Goal: Feedback & Contribution: Leave review/rating

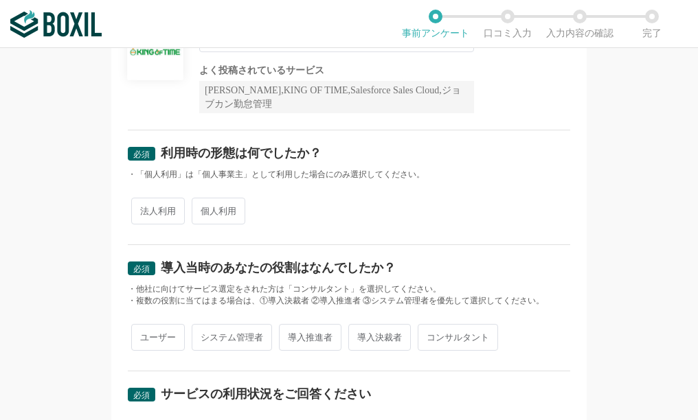
scroll to position [137, 0]
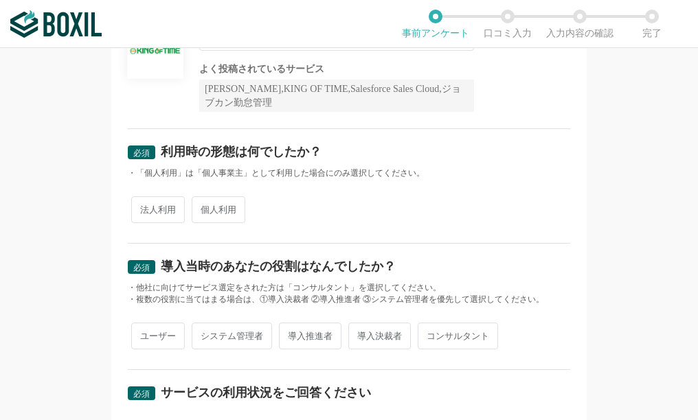
click at [161, 213] on span "法人利用" at bounding box center [158, 209] width 54 height 27
click at [144, 207] on input "法人利用" at bounding box center [139, 202] width 9 height 9
radio input "true"
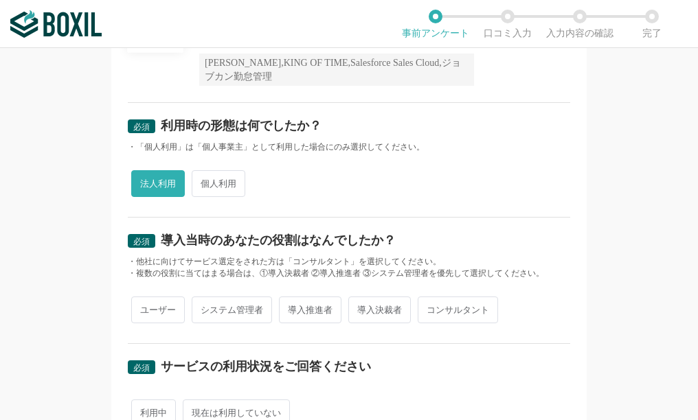
scroll to position [206, 0]
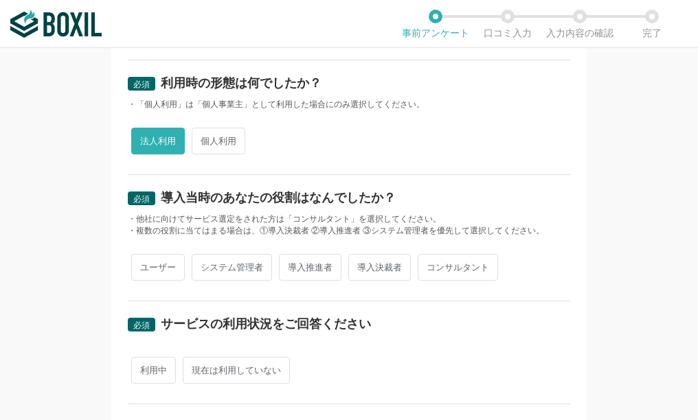
click at [221, 268] on span "システム管理者" at bounding box center [232, 267] width 80 height 27
click at [204, 265] on input "システム管理者" at bounding box center [199, 260] width 9 height 9
radio input "true"
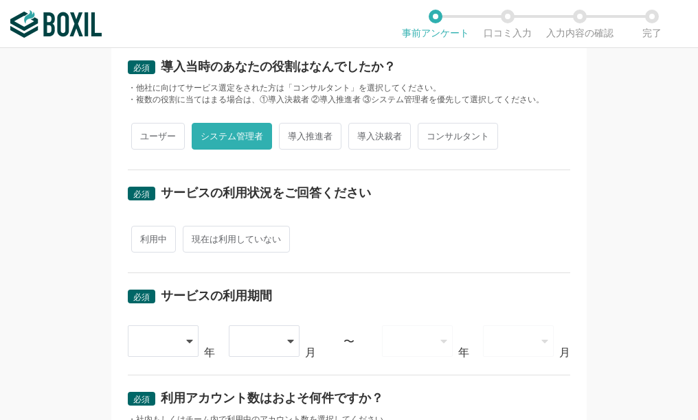
scroll to position [343, 0]
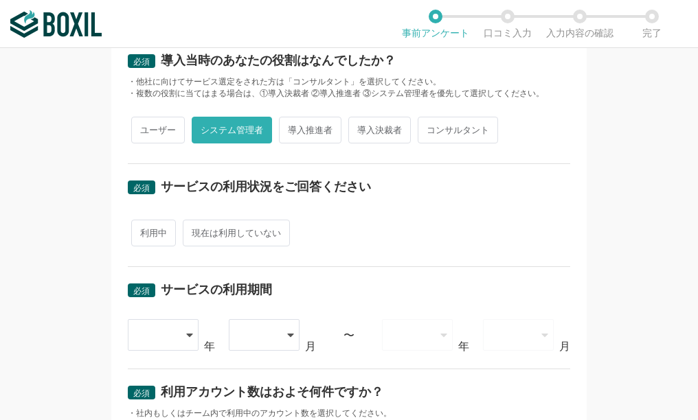
click at [159, 236] on span "利用中" at bounding box center [153, 233] width 45 height 27
click at [144, 231] on input "利用中" at bounding box center [139, 226] width 9 height 9
radio input "true"
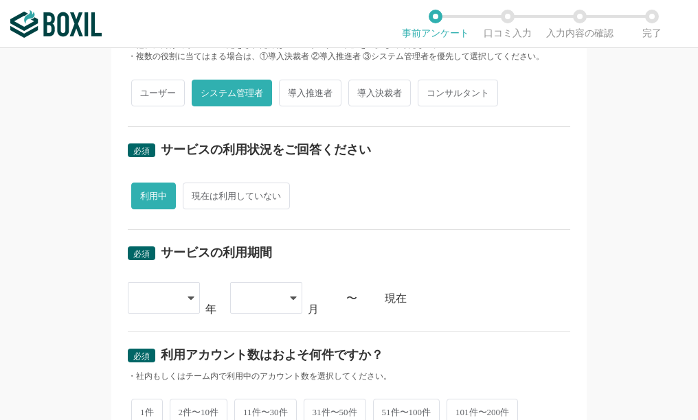
scroll to position [412, 0]
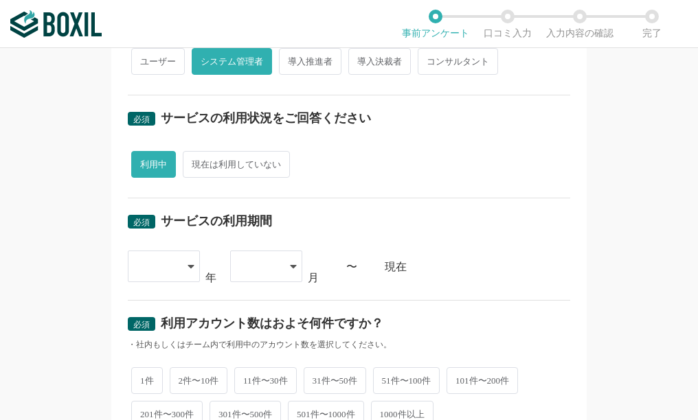
click at [187, 270] on icon at bounding box center [190, 266] width 7 height 11
click at [141, 395] on span "2022" at bounding box center [150, 398] width 22 height 11
click at [187, 262] on icon at bounding box center [190, 267] width 7 height 11
click at [153, 332] on span "2020" at bounding box center [150, 332] width 22 height 11
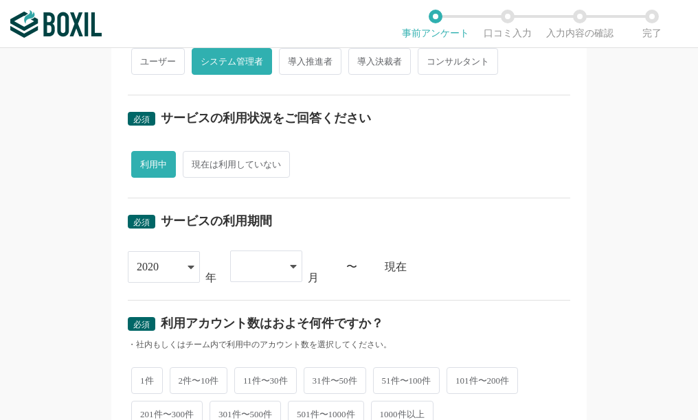
click at [258, 267] on div at bounding box center [259, 266] width 41 height 30
click at [242, 396] on li "04" at bounding box center [266, 404] width 72 height 33
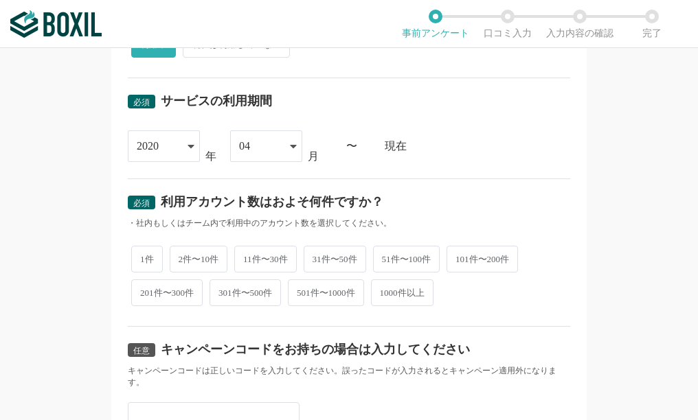
scroll to position [549, 0]
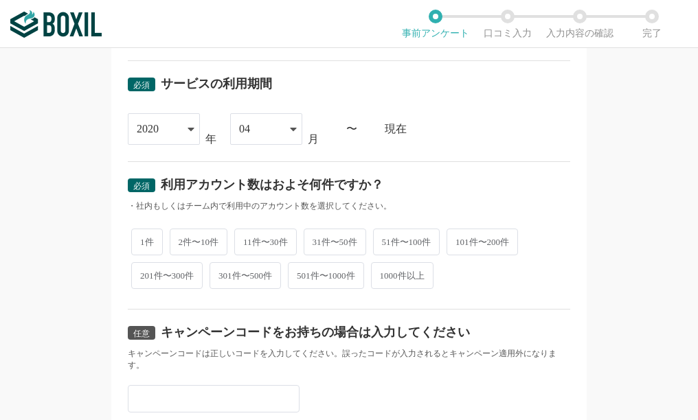
click at [258, 240] on span "11件〜30件" at bounding box center [265, 242] width 62 height 27
click at [247, 240] on input "11件〜30件" at bounding box center [242, 235] width 9 height 9
radio input "true"
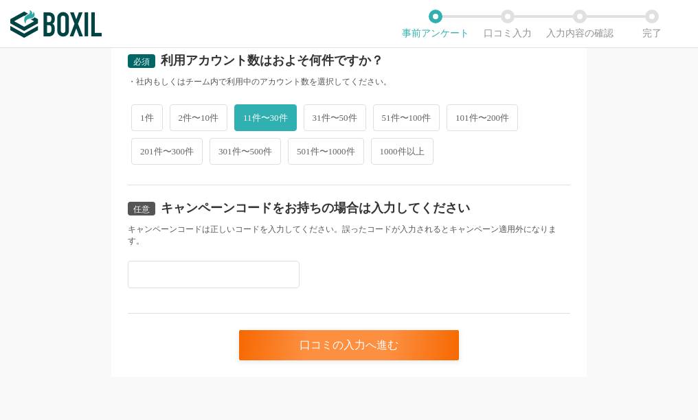
scroll to position [674, 0]
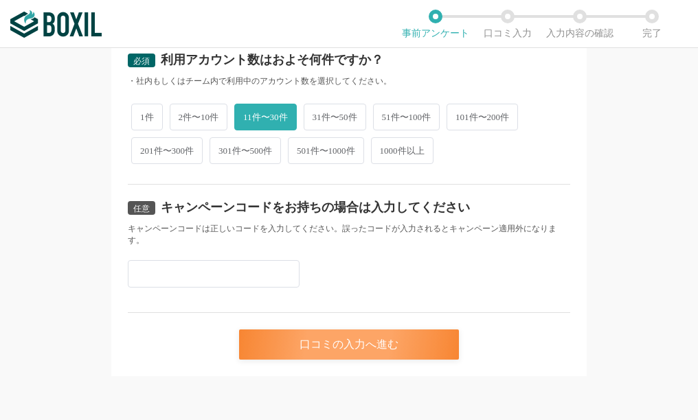
click at [308, 341] on div "口コミの入力へ進む" at bounding box center [349, 345] width 220 height 30
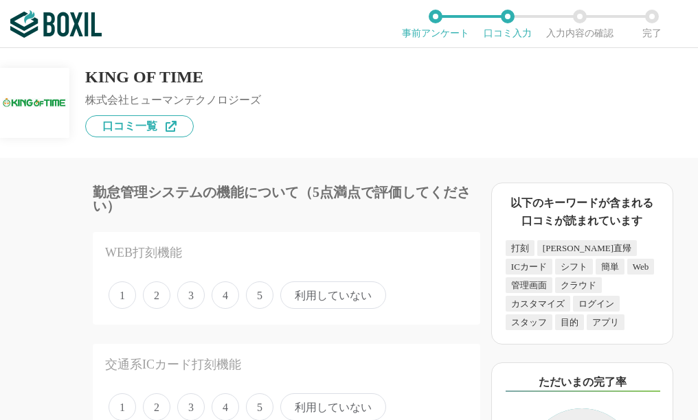
click at [258, 296] on span "5" at bounding box center [259, 295] width 27 height 27
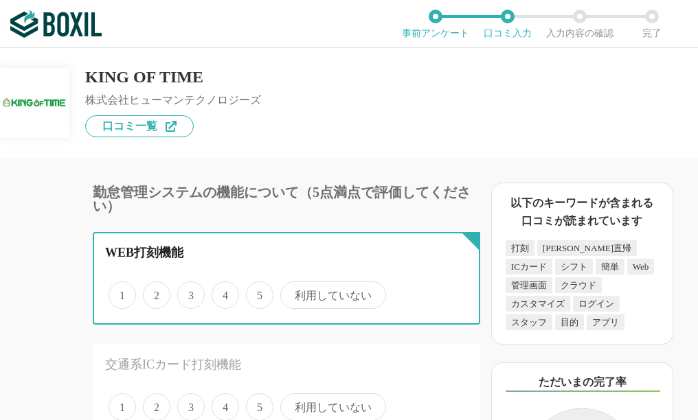
click at [258, 293] on input "5" at bounding box center [253, 288] width 9 height 9
radio input "true"
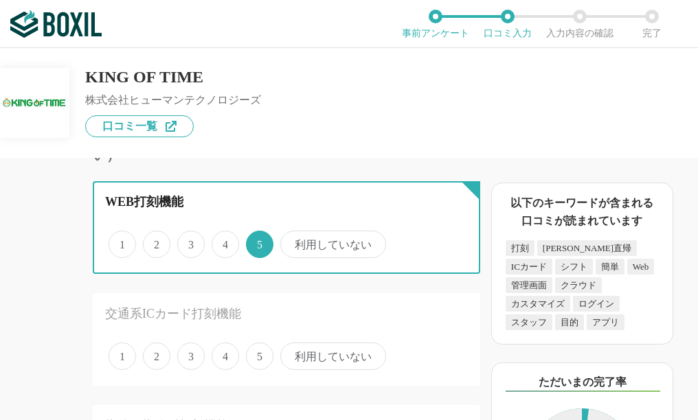
scroll to position [137, 0]
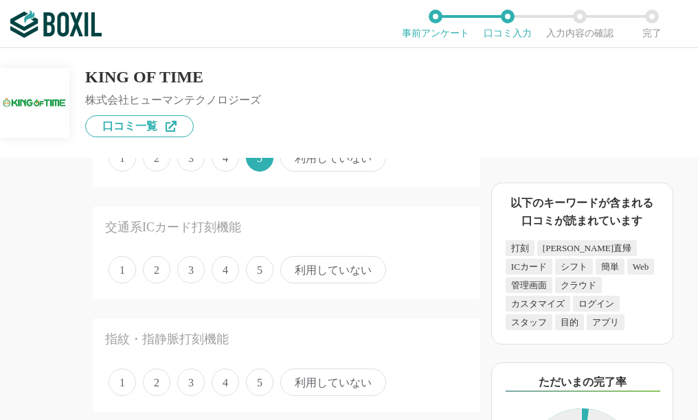
click at [260, 276] on span "5" at bounding box center [259, 269] width 27 height 27
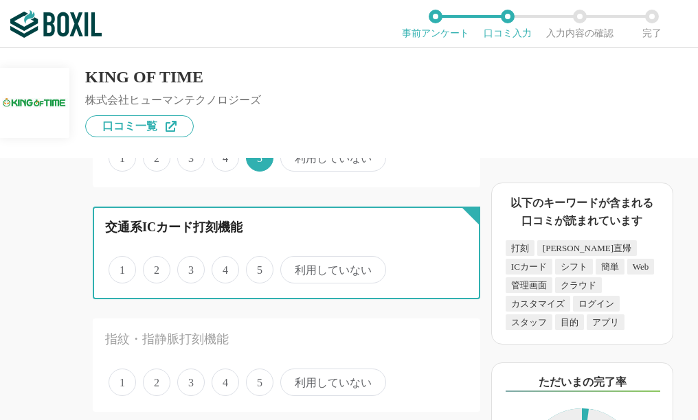
click at [258, 267] on input "5" at bounding box center [253, 262] width 9 height 9
radio input "true"
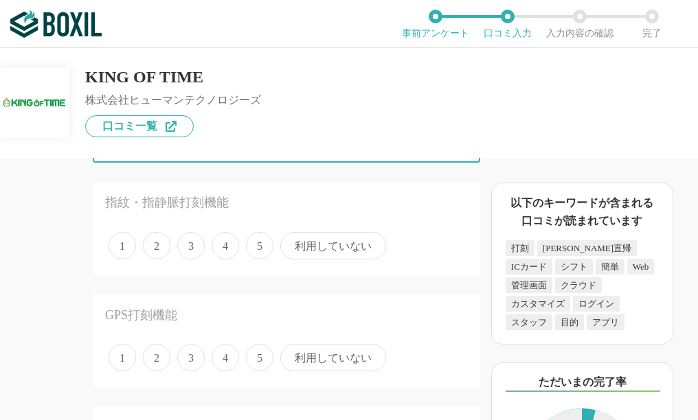
scroll to position [275, 0]
click at [315, 249] on span "利用していない" at bounding box center [333, 244] width 106 height 27
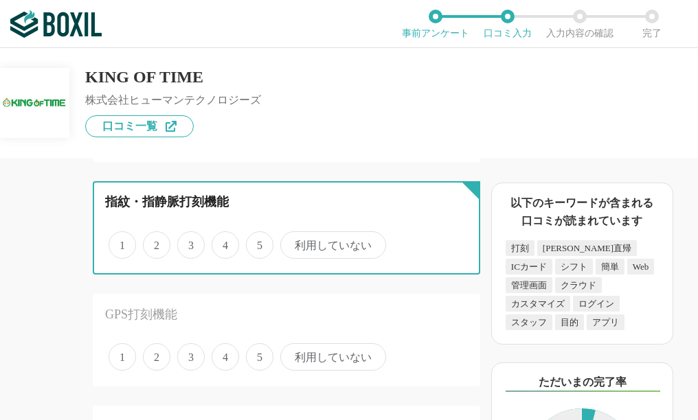
click at [293, 242] on input "利用していない" at bounding box center [288, 237] width 9 height 9
radio input "true"
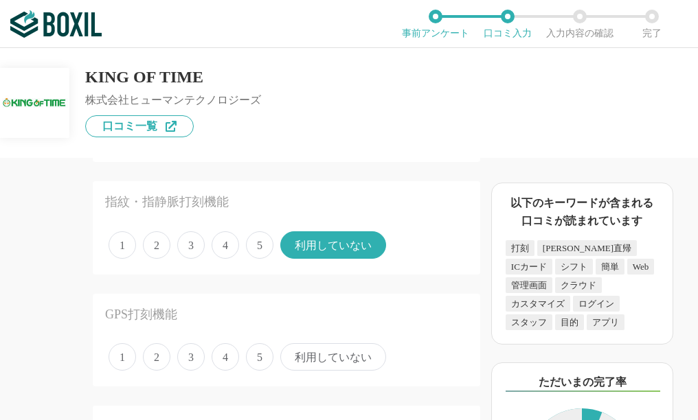
click at [318, 356] on span "利用していない" at bounding box center [333, 356] width 106 height 27
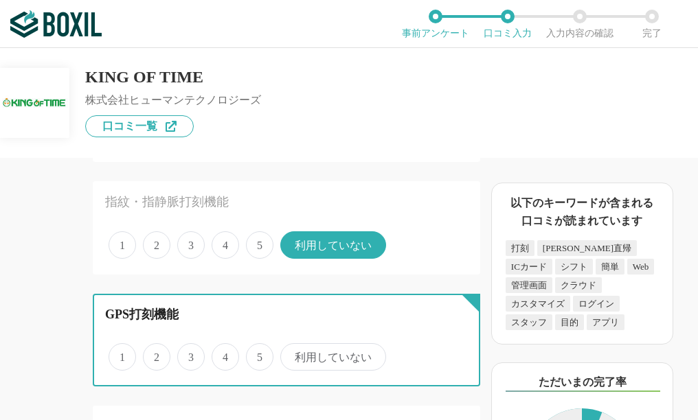
click at [293, 354] on input "利用していない" at bounding box center [288, 349] width 9 height 9
radio input "true"
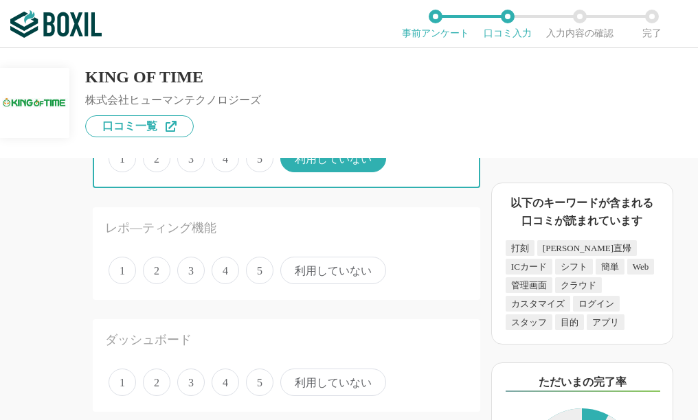
scroll to position [549, 0]
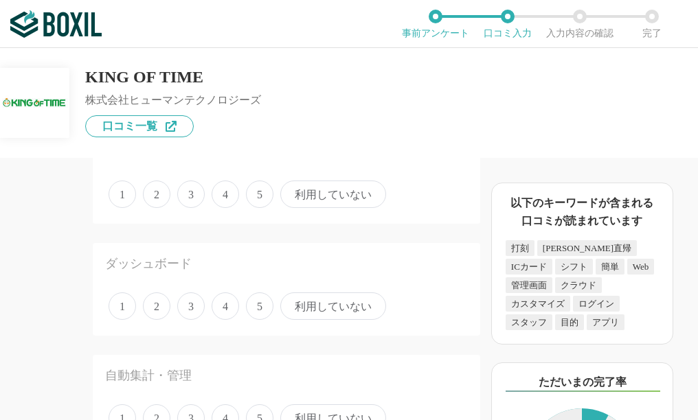
click at [338, 192] on span "利用していない" at bounding box center [333, 194] width 106 height 27
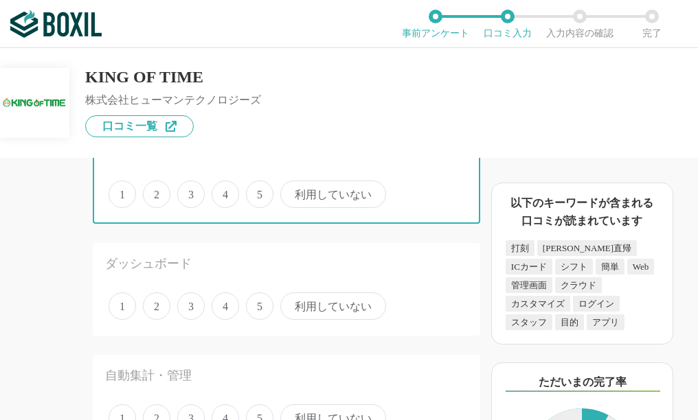
click at [293, 192] on input "利用していない" at bounding box center [288, 187] width 9 height 9
radio input "true"
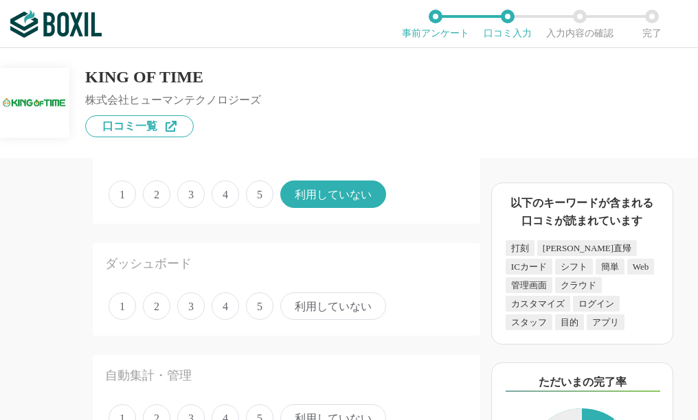
click at [324, 302] on span "利用していない" at bounding box center [333, 306] width 106 height 27
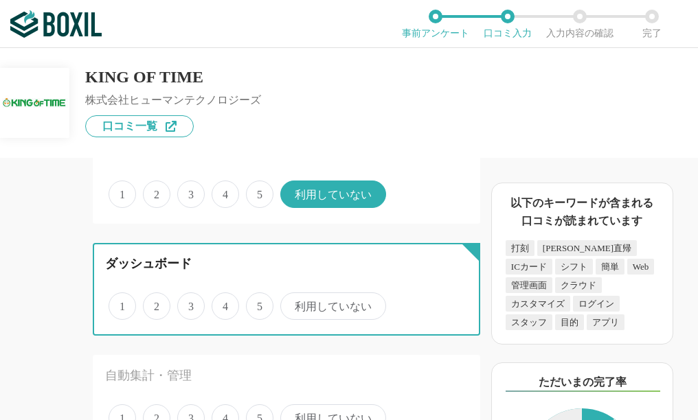
click at [293, 302] on input "利用していない" at bounding box center [288, 299] width 9 height 9
radio input "true"
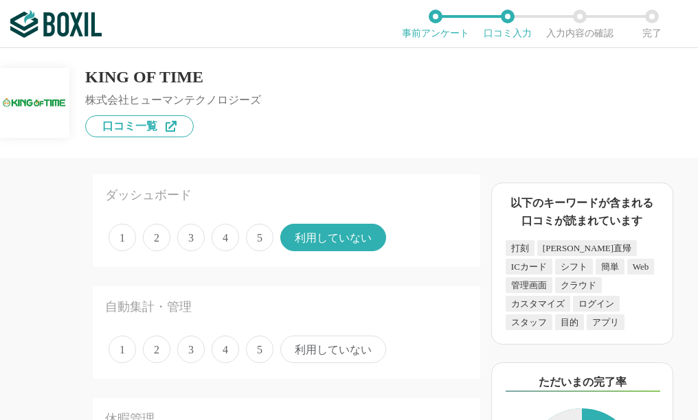
click at [324, 349] on span "利用していない" at bounding box center [333, 349] width 106 height 27
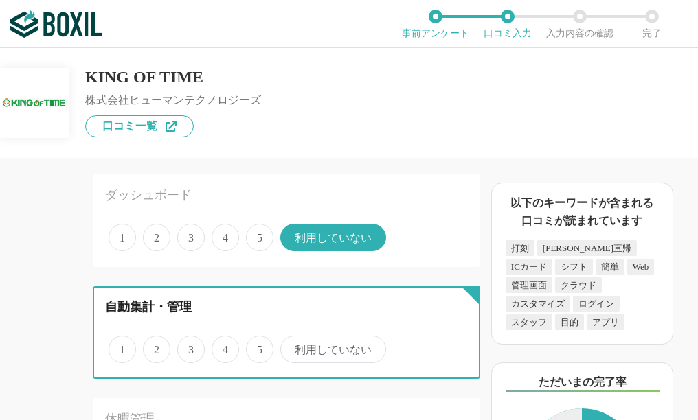
click at [293, 347] on input "利用していない" at bounding box center [288, 342] width 9 height 9
radio input "true"
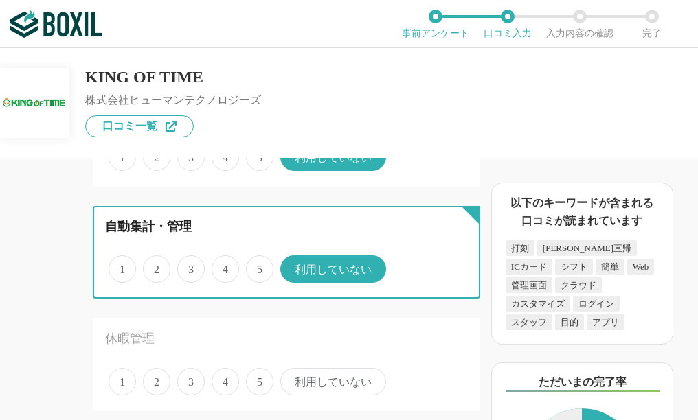
scroll to position [824, 0]
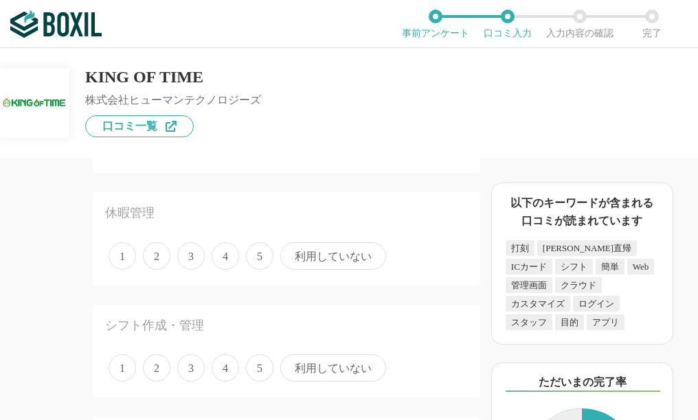
click at [319, 258] on span "利用していない" at bounding box center [333, 255] width 106 height 27
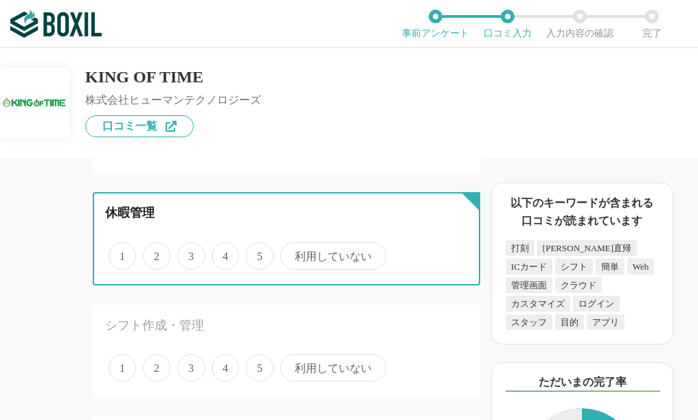
click at [293, 253] on input "利用していない" at bounding box center [288, 248] width 9 height 9
radio input "true"
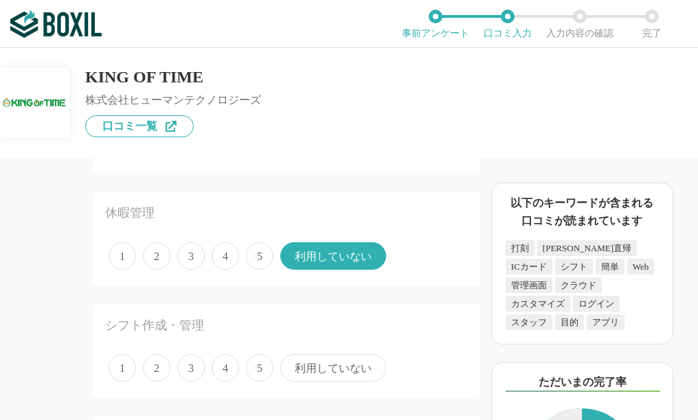
click at [259, 253] on span "5" at bounding box center [259, 255] width 27 height 27
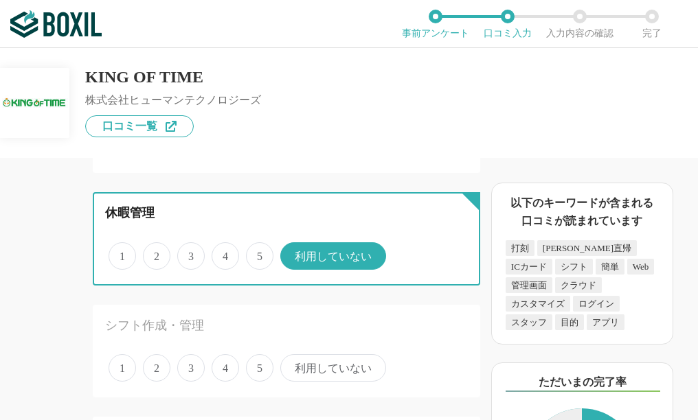
click at [258, 253] on input "5" at bounding box center [253, 248] width 9 height 9
radio input "true"
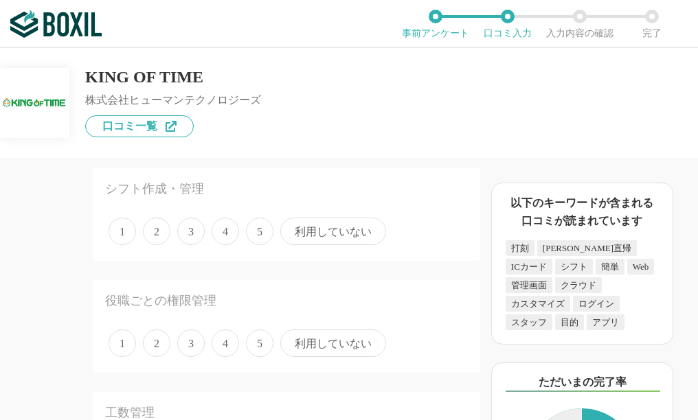
scroll to position [961, 0]
click at [318, 235] on span "利用していない" at bounding box center [333, 230] width 106 height 27
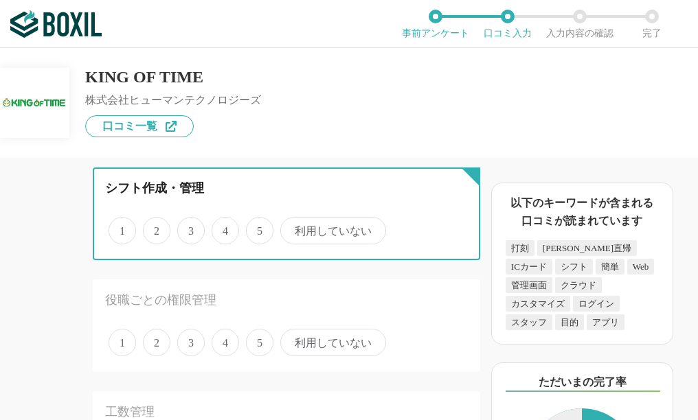
click at [293, 228] on input "利用していない" at bounding box center [288, 223] width 9 height 9
radio input "true"
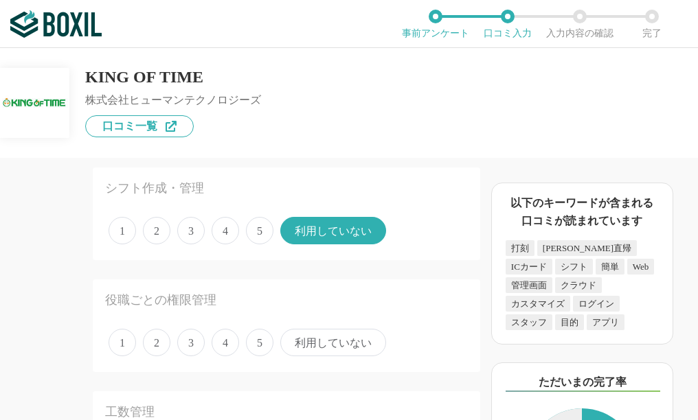
click at [257, 346] on span "5" at bounding box center [259, 342] width 27 height 27
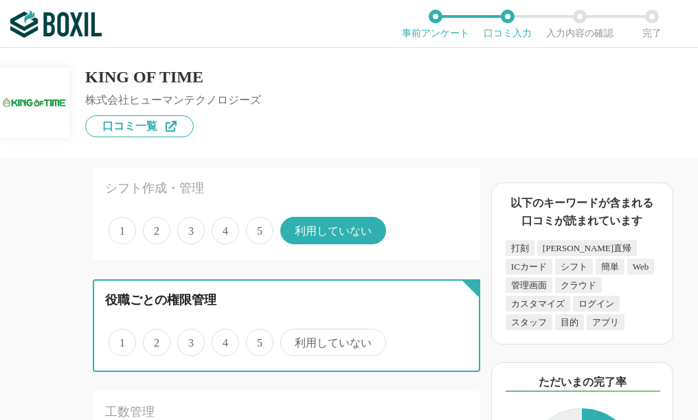
click at [257, 340] on input "5" at bounding box center [253, 335] width 9 height 9
radio input "true"
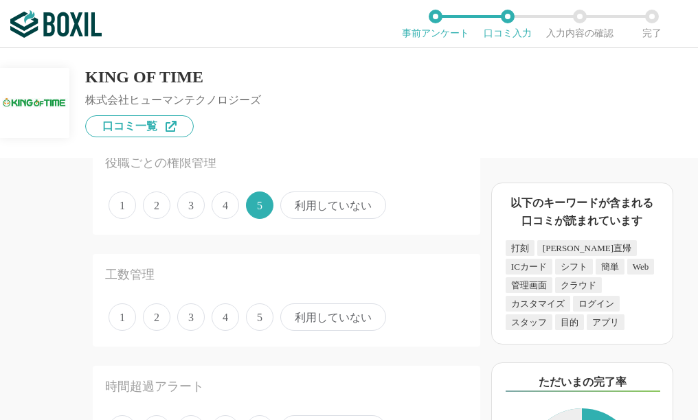
click at [305, 320] on span "利用していない" at bounding box center [333, 317] width 106 height 27
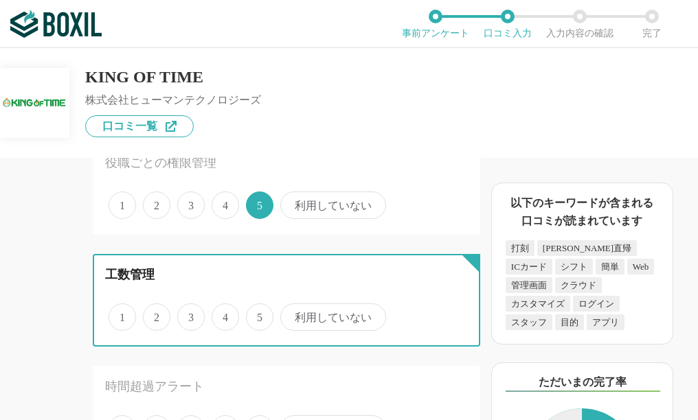
click at [293, 315] on input "利用していない" at bounding box center [288, 310] width 9 height 9
radio input "true"
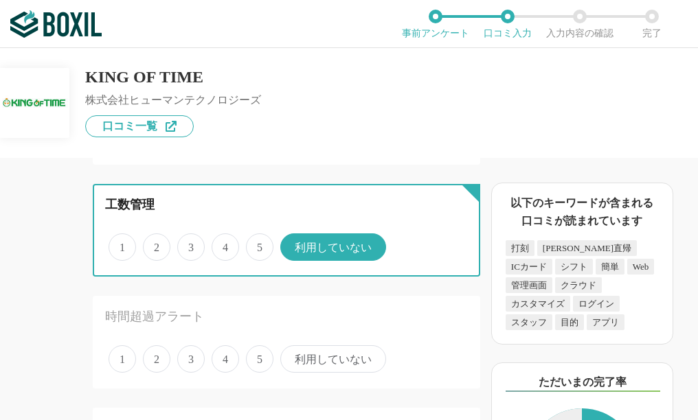
scroll to position [1236, 0]
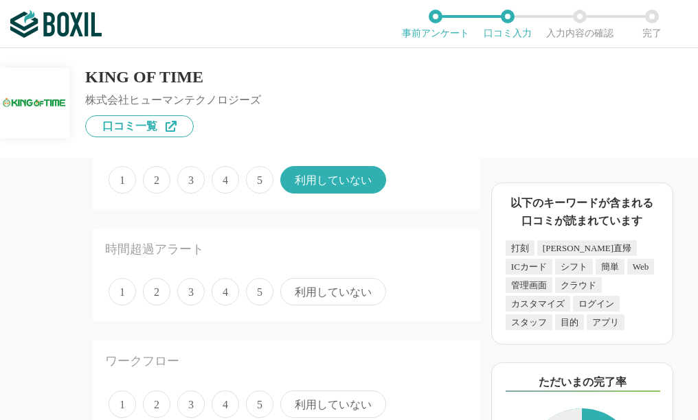
click at [326, 297] on span "利用していない" at bounding box center [333, 291] width 106 height 27
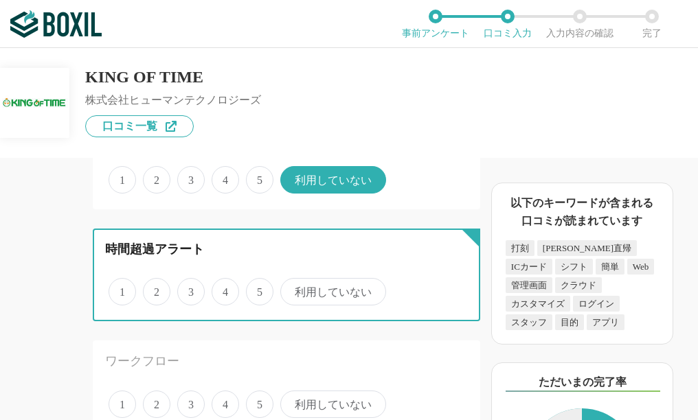
click at [293, 289] on input "利用していない" at bounding box center [288, 284] width 9 height 9
radio input "true"
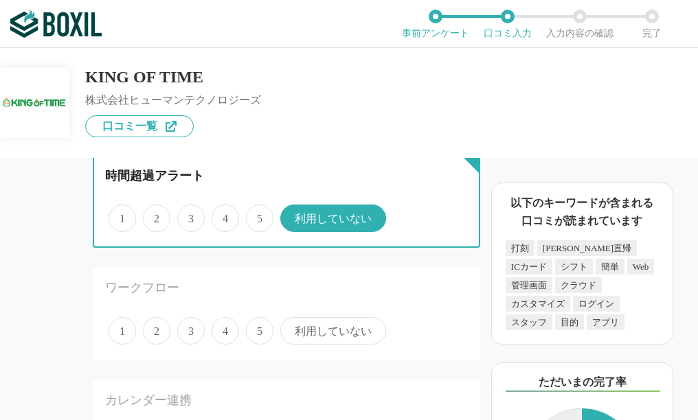
scroll to position [1373, 0]
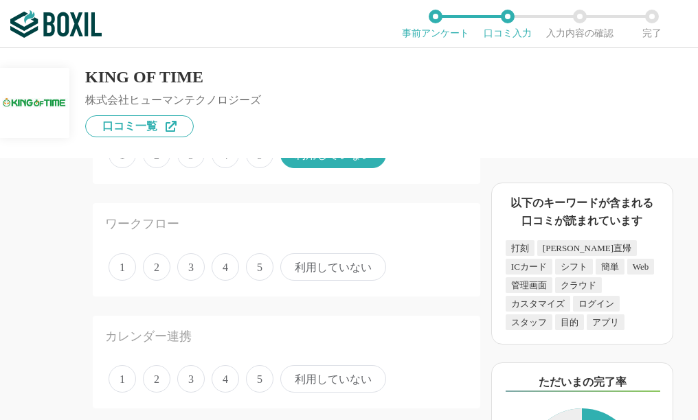
click at [331, 266] on span "利用していない" at bounding box center [333, 266] width 106 height 27
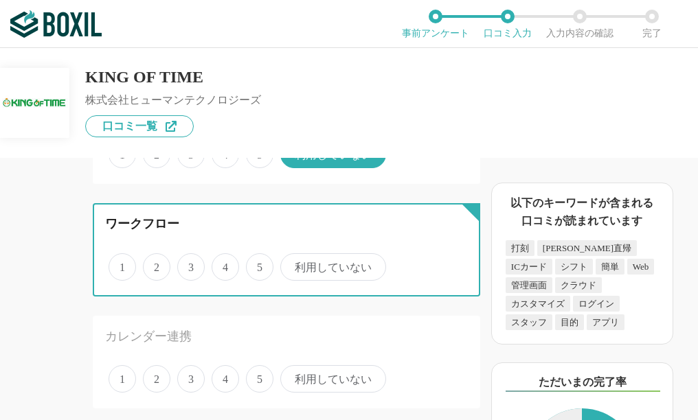
click at [293, 264] on input "利用していない" at bounding box center [288, 259] width 9 height 9
radio input "true"
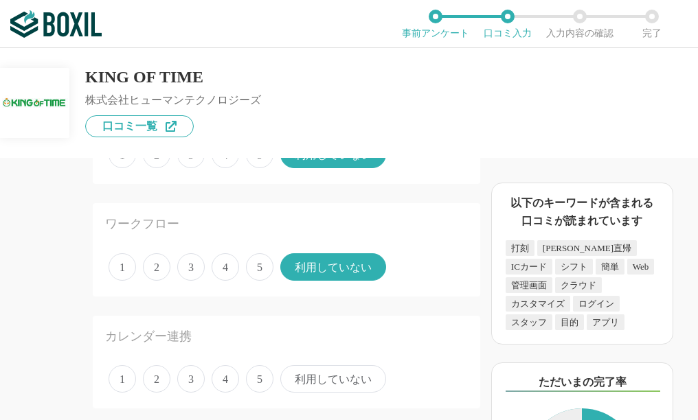
click at [313, 385] on span "利用していない" at bounding box center [333, 378] width 106 height 27
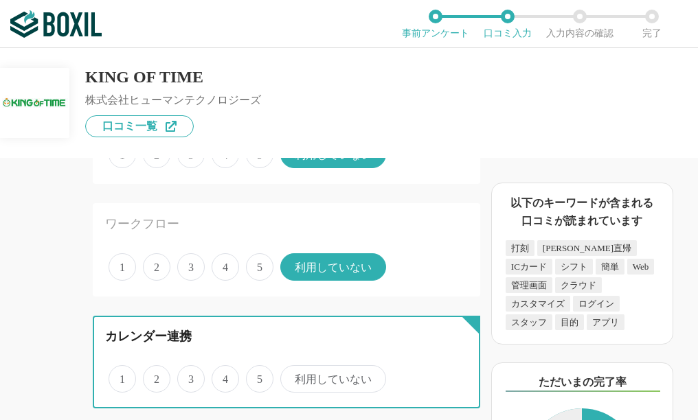
click at [293, 376] on input "利用していない" at bounding box center [288, 371] width 9 height 9
radio input "true"
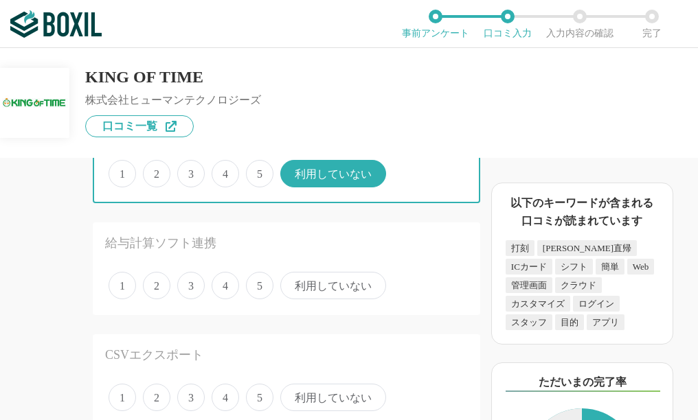
scroll to position [1579, 0]
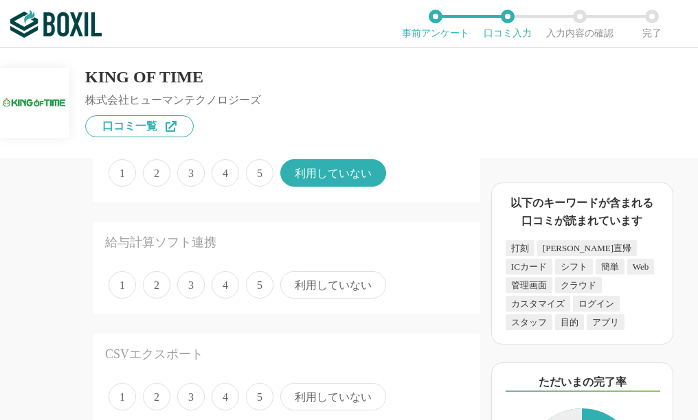
click at [316, 287] on span "利用していない" at bounding box center [333, 284] width 106 height 27
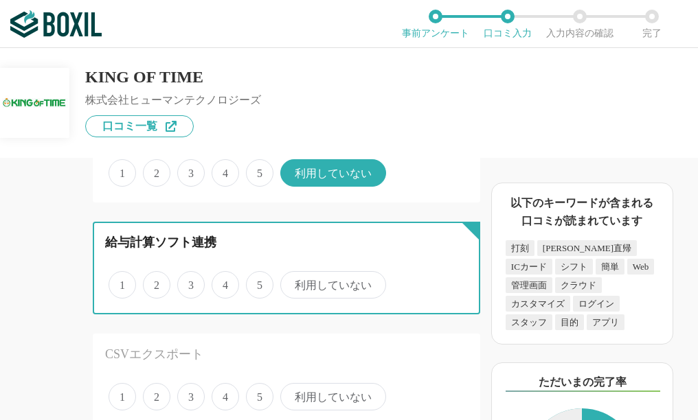
click at [293, 282] on input "利用していない" at bounding box center [288, 277] width 9 height 9
radio input "true"
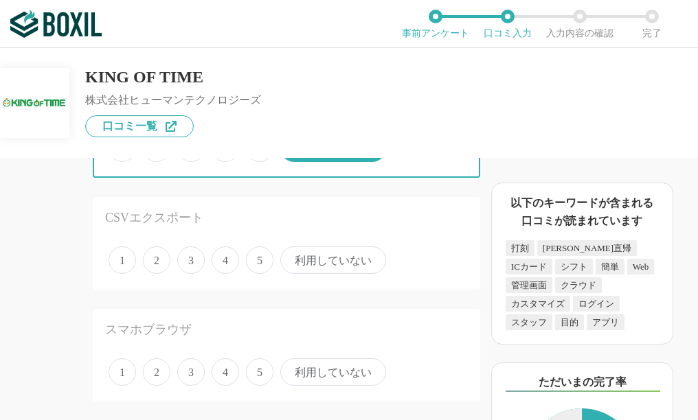
scroll to position [1717, 0]
click at [260, 264] on span "5" at bounding box center [259, 259] width 27 height 27
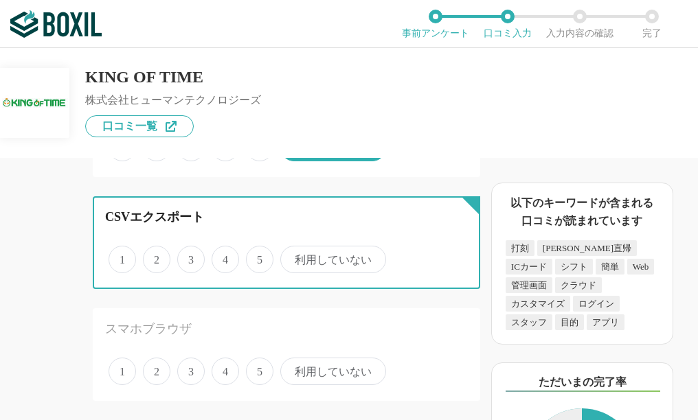
click at [258, 257] on input "5" at bounding box center [253, 252] width 9 height 9
radio input "true"
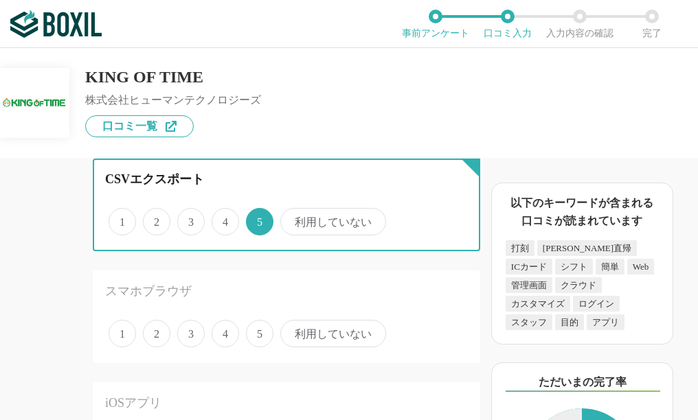
scroll to position [1785, 0]
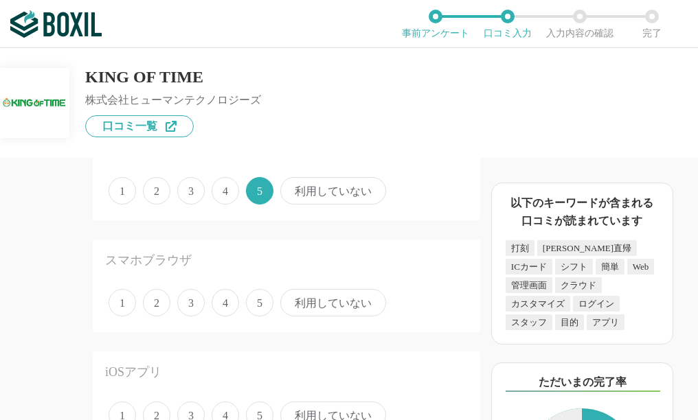
click at [316, 309] on span "利用していない" at bounding box center [333, 302] width 106 height 27
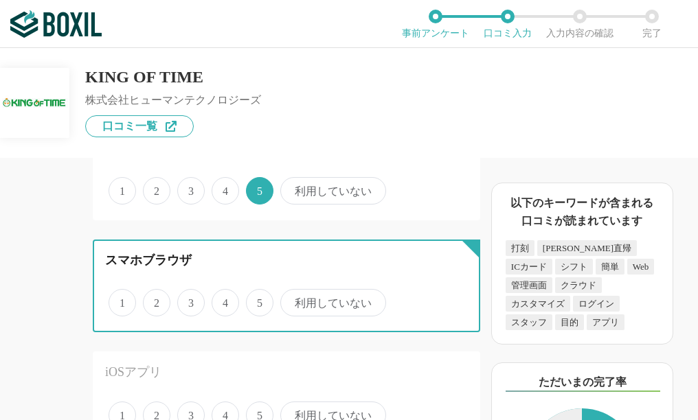
click at [293, 300] on input "利用していない" at bounding box center [288, 295] width 9 height 9
radio input "true"
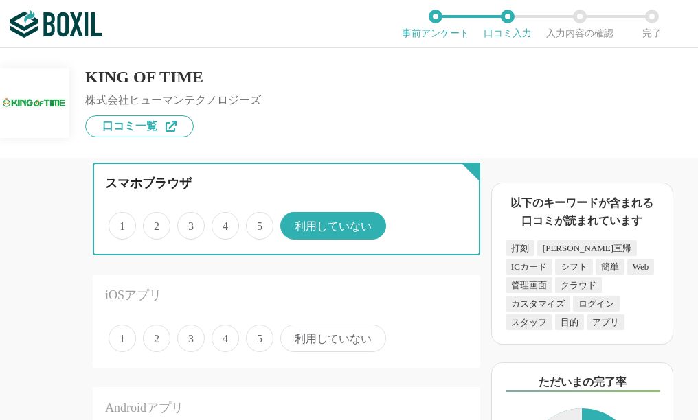
scroll to position [1923, 0]
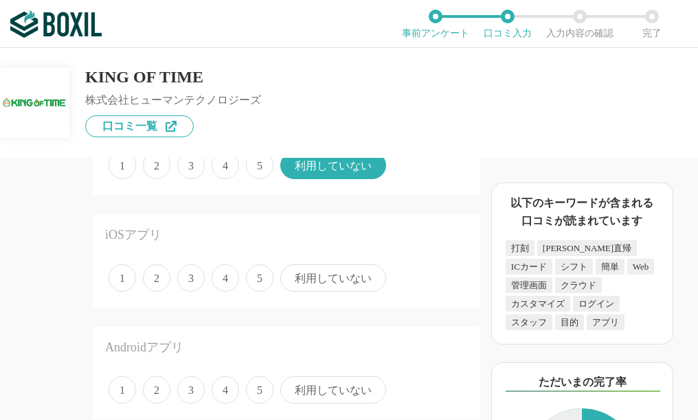
click at [323, 284] on span "利用していない" at bounding box center [333, 277] width 106 height 27
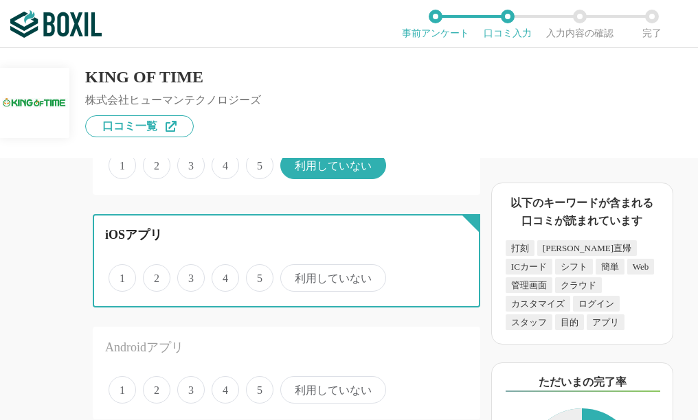
click at [293, 275] on input "利用していない" at bounding box center [288, 270] width 9 height 9
radio input "true"
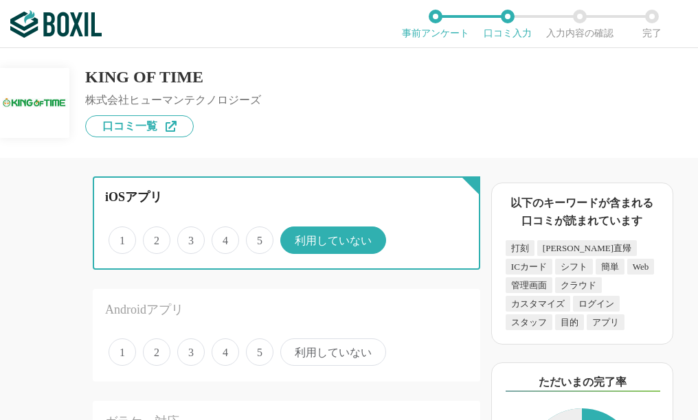
scroll to position [1991, 0]
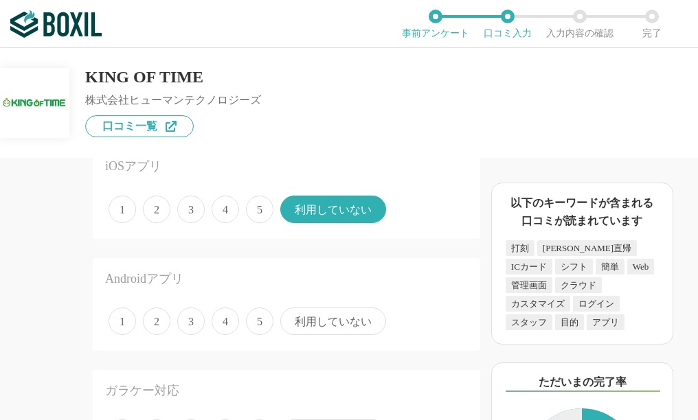
click at [319, 321] on span "利用していない" at bounding box center [333, 321] width 106 height 27
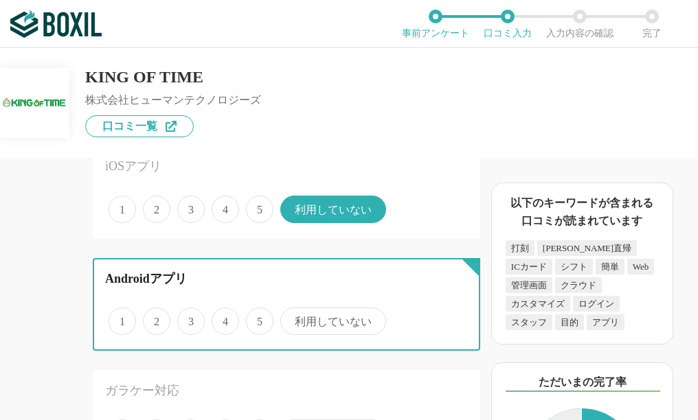
click at [293, 319] on input "利用していない" at bounding box center [288, 314] width 9 height 9
radio input "true"
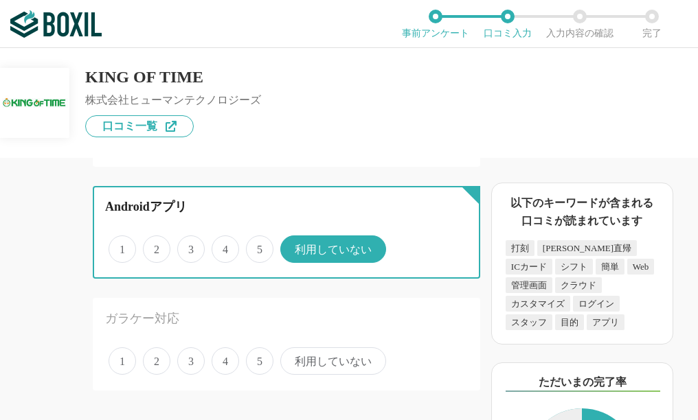
scroll to position [2197, 0]
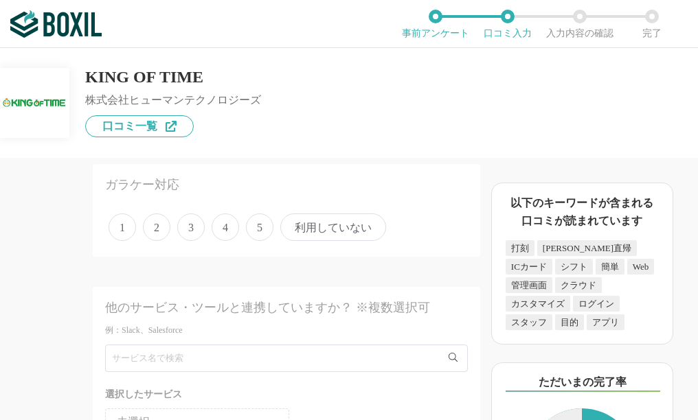
drag, startPoint x: 330, startPoint y: 231, endPoint x: 305, endPoint y: 280, distance: 54.7
click at [330, 231] on span "利用していない" at bounding box center [333, 227] width 106 height 27
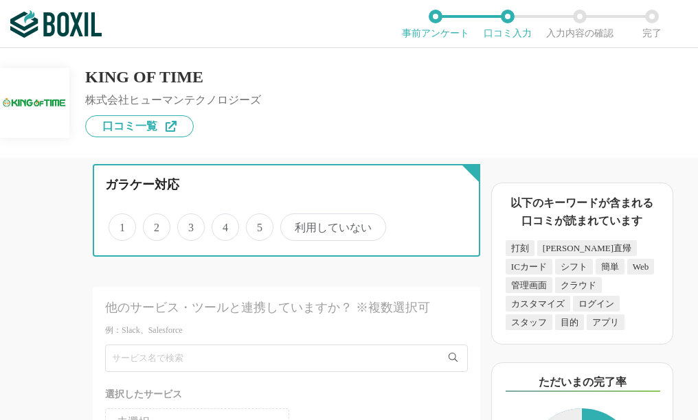
click at [293, 225] on input "利用していない" at bounding box center [288, 220] width 9 height 9
radio input "true"
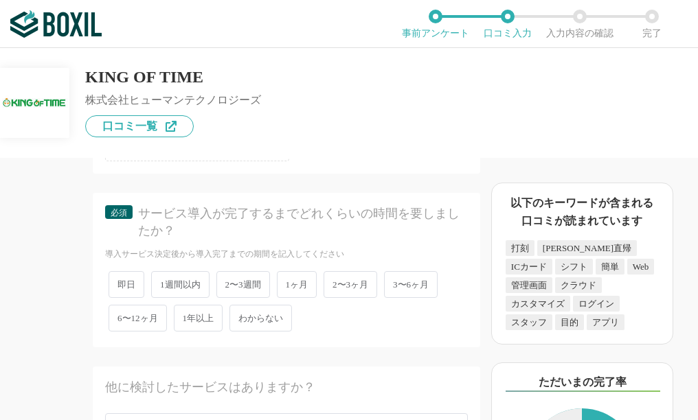
scroll to position [2403, 0]
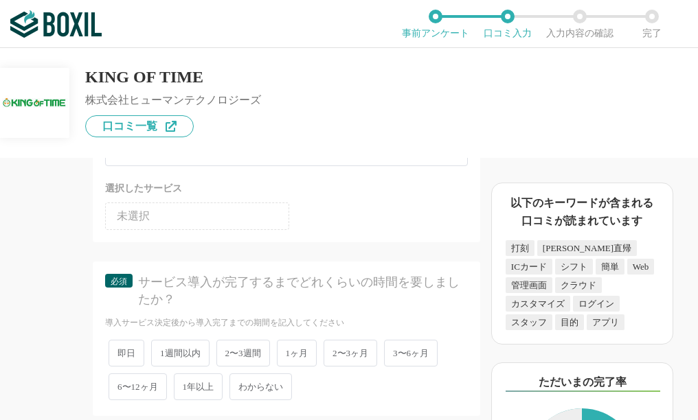
click at [210, 230] on li "未選択" at bounding box center [197, 216] width 184 height 27
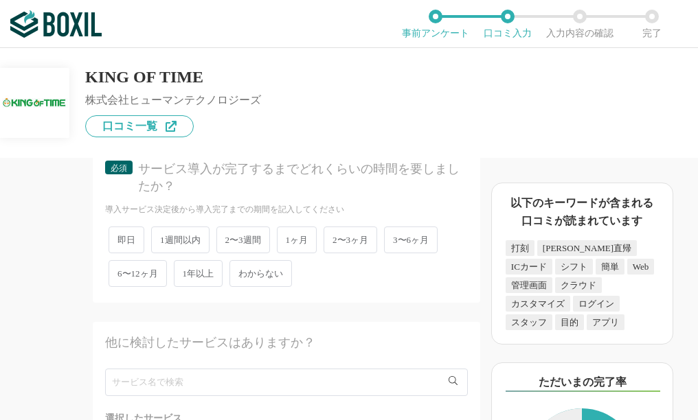
scroll to position [2541, 0]
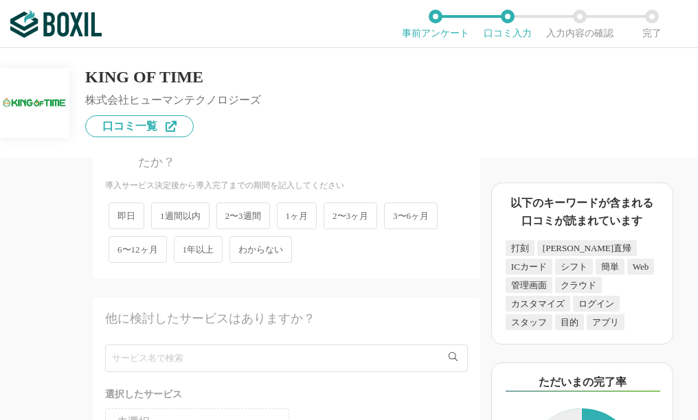
click at [301, 229] on span "1ヶ月" at bounding box center [297, 216] width 41 height 27
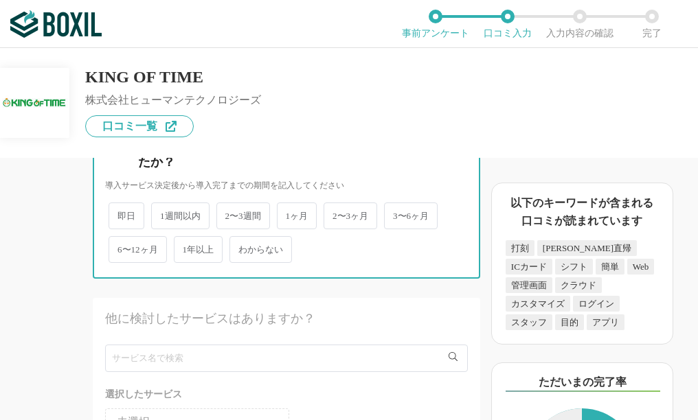
click at [289, 214] on input "1ヶ月" at bounding box center [284, 209] width 9 height 9
radio input "true"
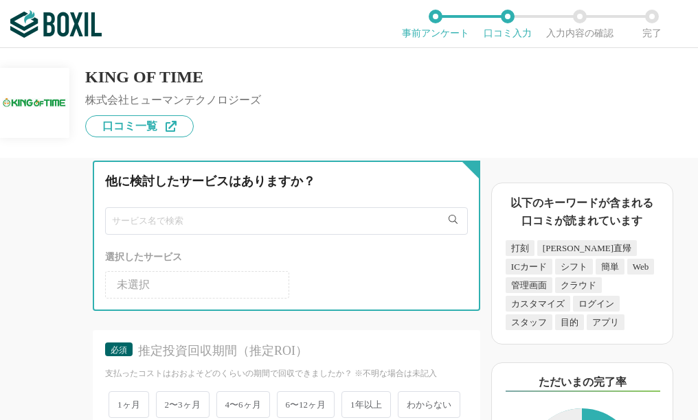
click at [231, 235] on input "text" at bounding box center [286, 220] width 363 height 27
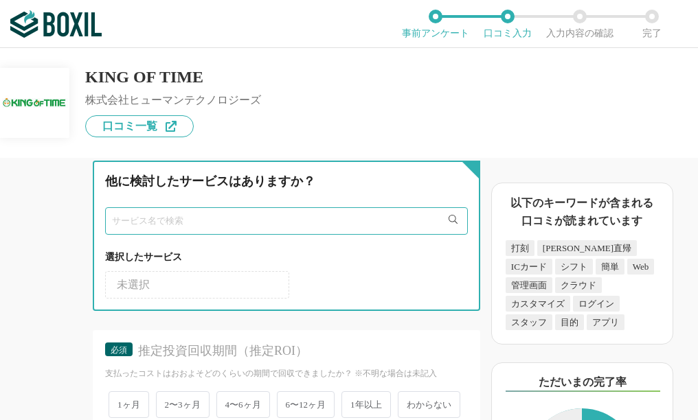
click at [231, 235] on input "text" at bounding box center [286, 220] width 363 height 27
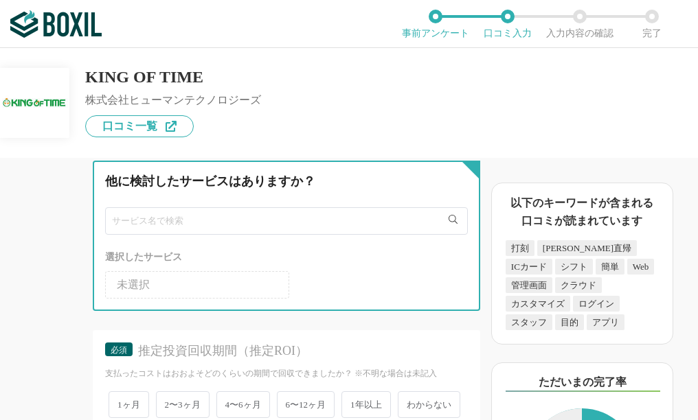
click at [231, 235] on input "text" at bounding box center [286, 220] width 363 height 27
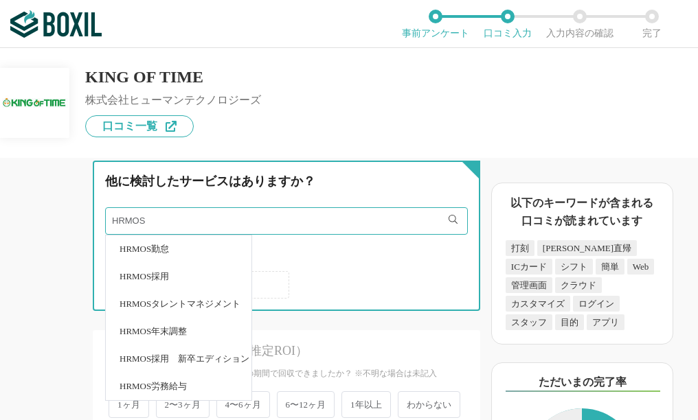
type input "HRMOS"
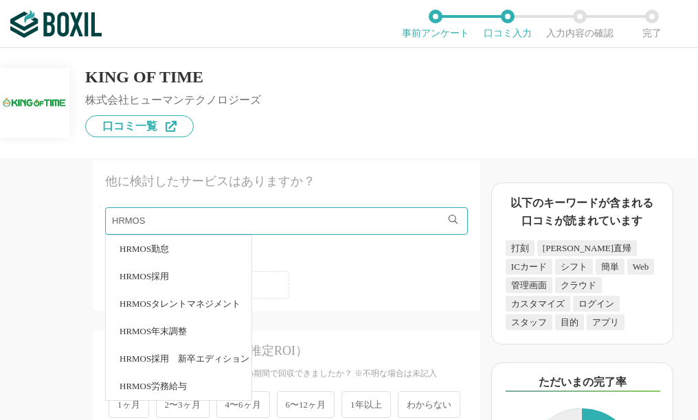
click at [189, 263] on li "HRMOS勤怠" at bounding box center [179, 249] width 146 height 27
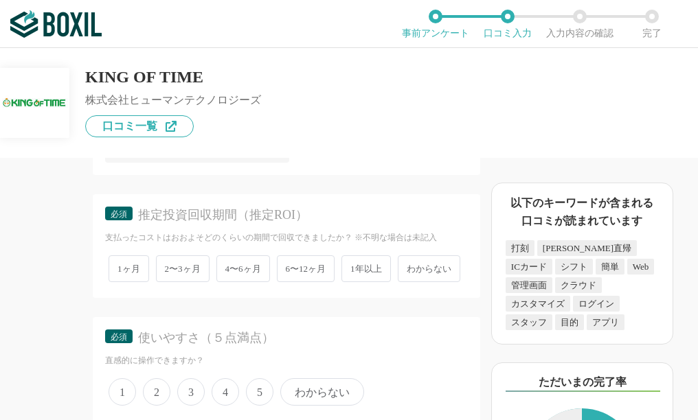
scroll to position [2816, 0]
click at [177, 281] on span "2〜3ヶ月" at bounding box center [183, 267] width 54 height 27
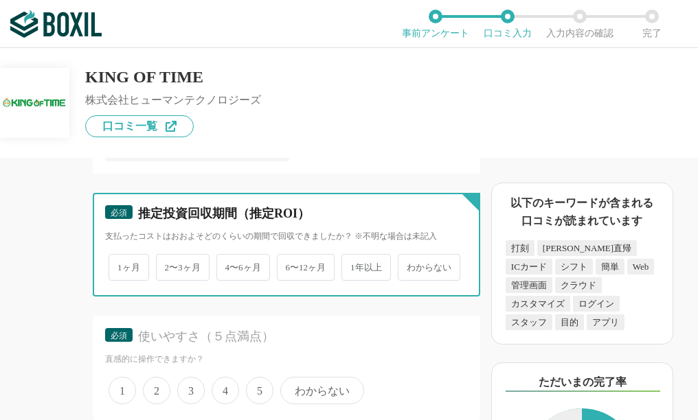
click at [168, 265] on input "2〜3ヶ月" at bounding box center [163, 260] width 9 height 9
radio input "true"
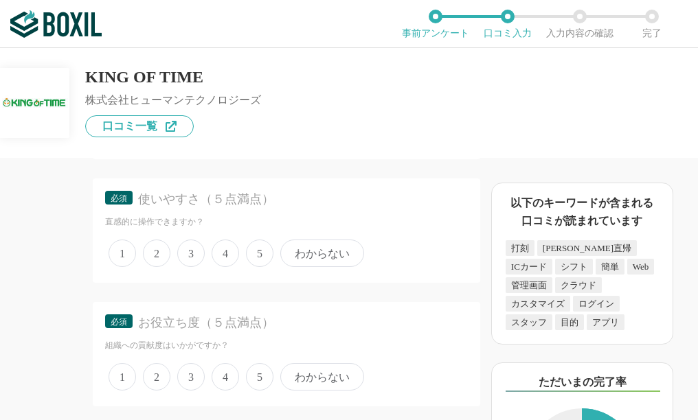
click at [267, 267] on span "5" at bounding box center [259, 253] width 27 height 27
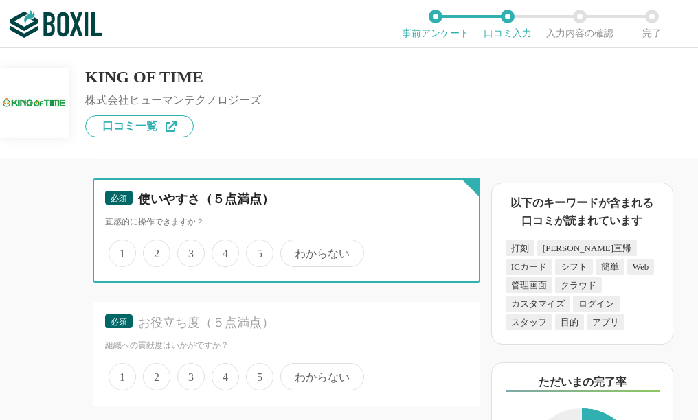
click at [258, 251] on input "5" at bounding box center [253, 246] width 9 height 9
radio input "true"
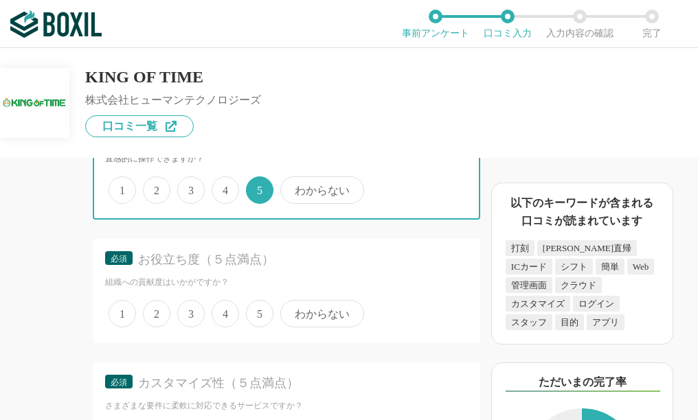
scroll to position [3090, 0]
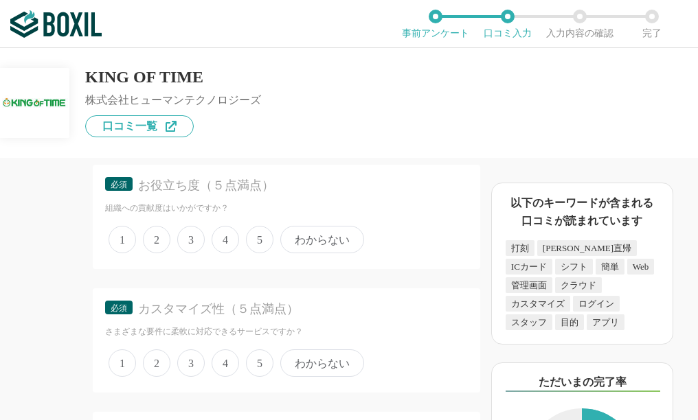
click at [261, 253] on span "5" at bounding box center [259, 239] width 27 height 27
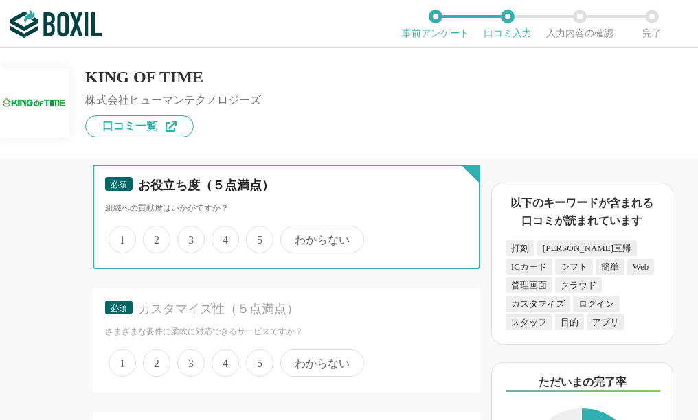
click at [258, 237] on input "5" at bounding box center [253, 232] width 9 height 9
radio input "true"
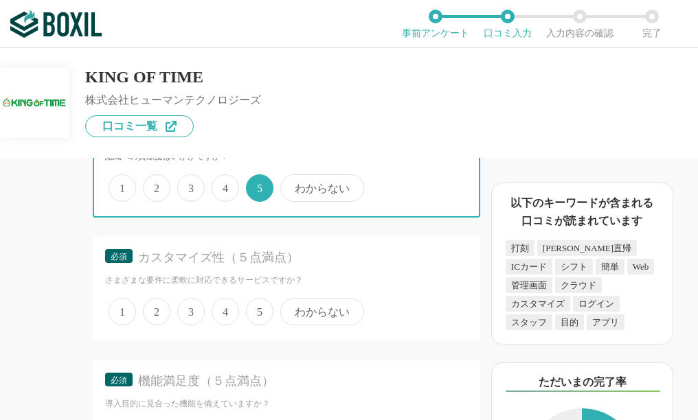
scroll to position [3228, 0]
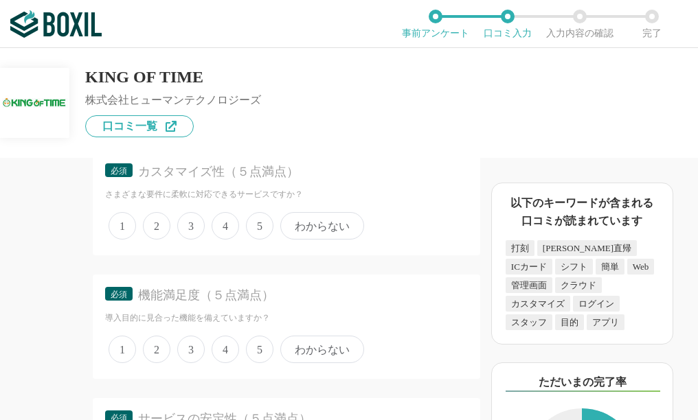
click at [258, 240] on span "5" at bounding box center [259, 225] width 27 height 27
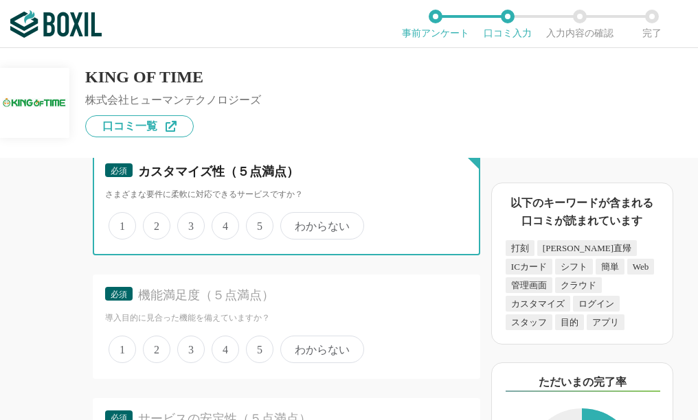
click at [258, 223] on input "5" at bounding box center [253, 218] width 9 height 9
radio input "true"
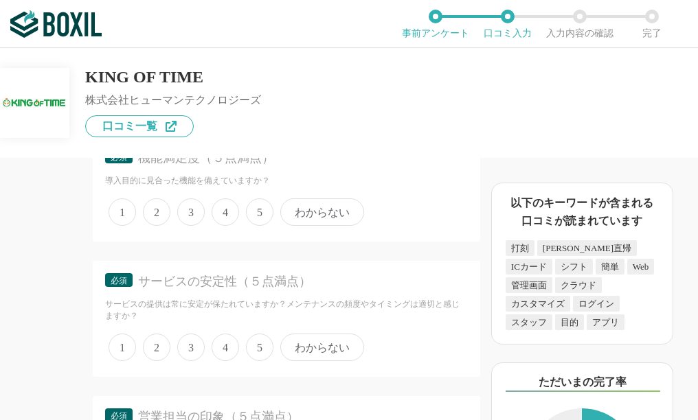
click at [255, 226] on span "5" at bounding box center [259, 211] width 27 height 27
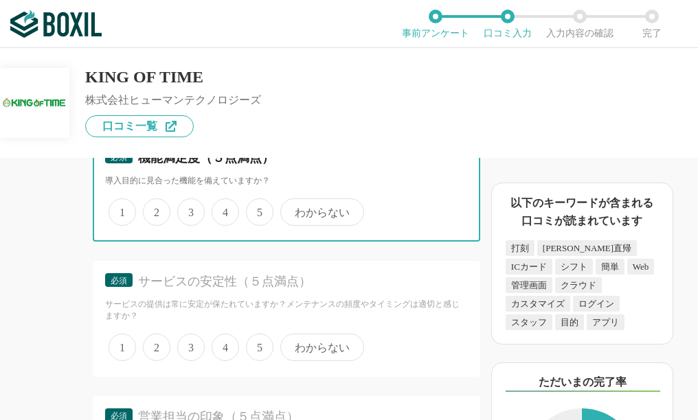
click at [255, 209] on input "5" at bounding box center [253, 205] width 9 height 9
radio input "true"
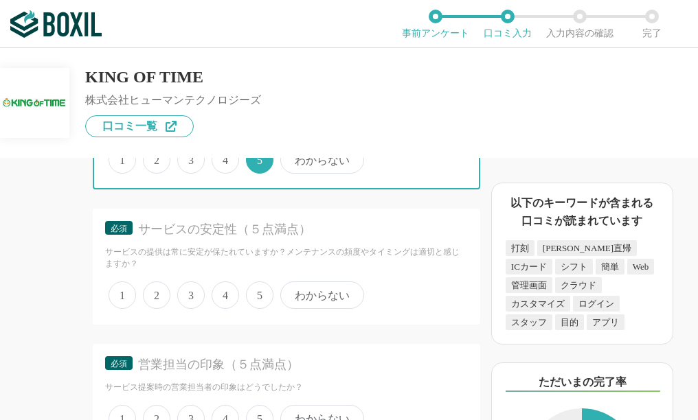
scroll to position [3502, 0]
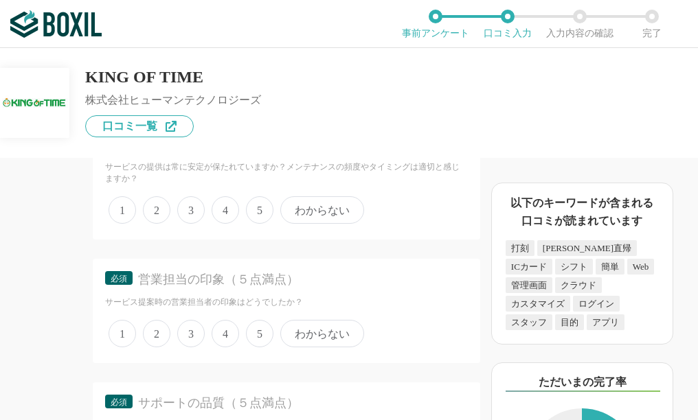
click at [256, 224] on span "5" at bounding box center [259, 209] width 27 height 27
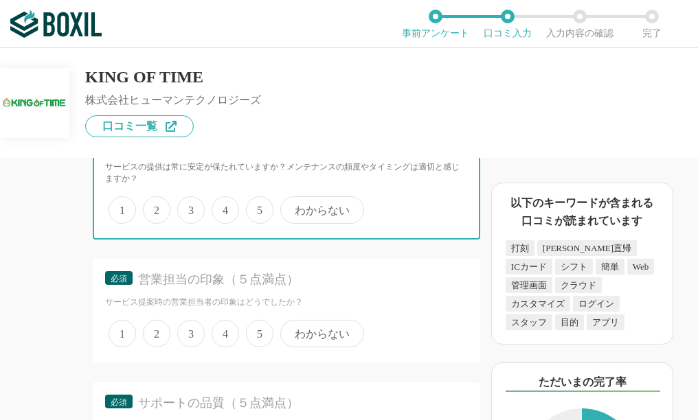
click at [256, 207] on input "5" at bounding box center [253, 202] width 9 height 9
radio input "true"
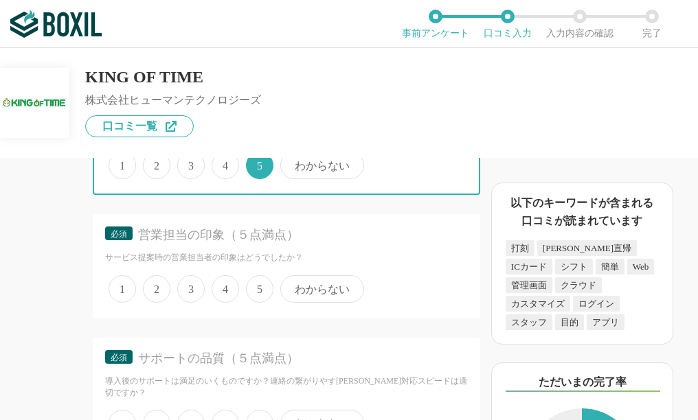
scroll to position [3571, 0]
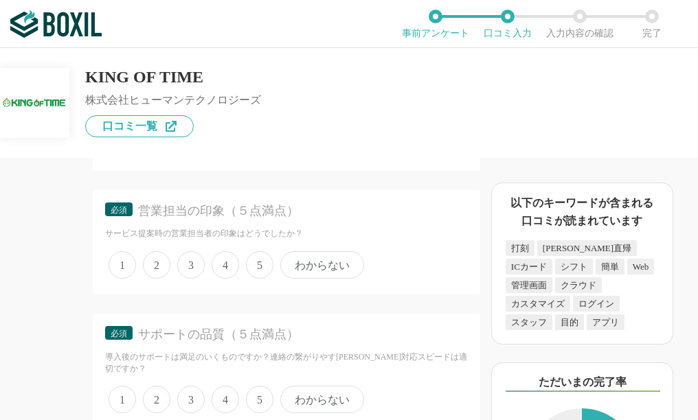
click at [194, 279] on span "3" at bounding box center [190, 264] width 27 height 27
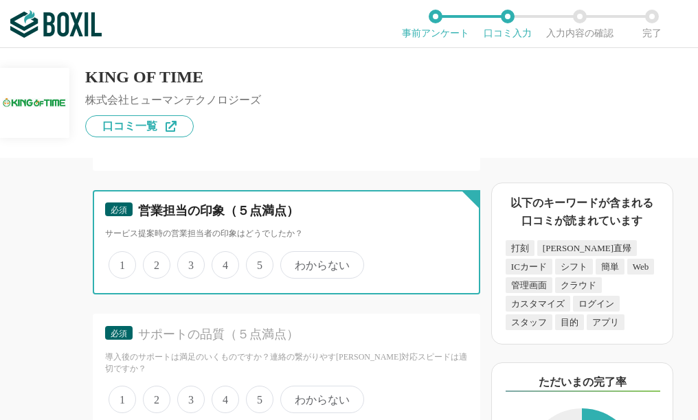
click at [190, 262] on input "3" at bounding box center [185, 257] width 9 height 9
radio input "true"
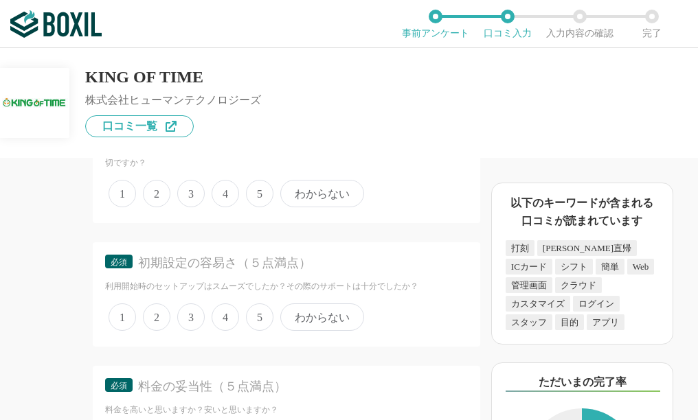
click at [253, 207] on span "5" at bounding box center [259, 193] width 27 height 27
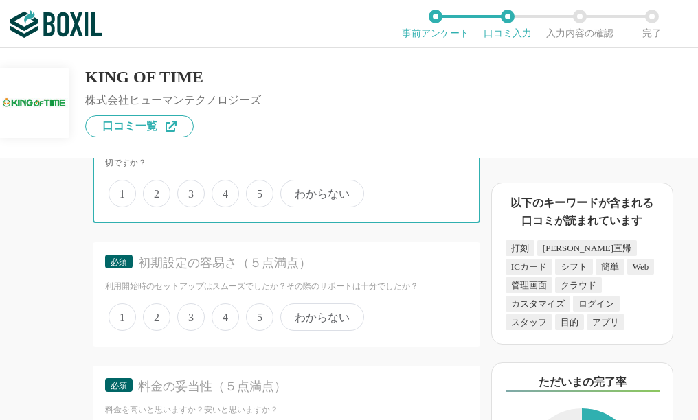
click at [253, 191] on input "5" at bounding box center [253, 186] width 9 height 9
radio input "true"
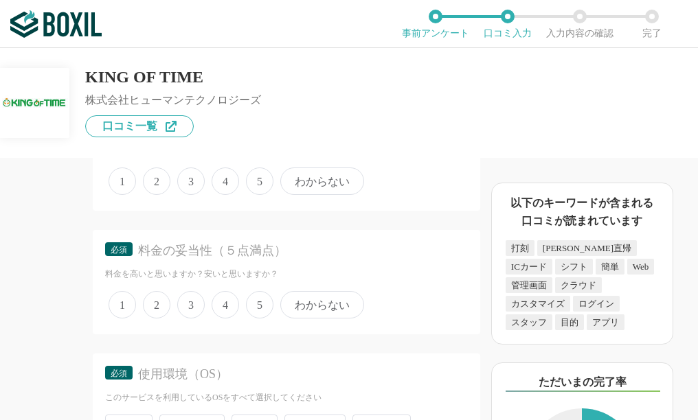
scroll to position [3914, 0]
click at [260, 194] on span "5" at bounding box center [259, 179] width 27 height 27
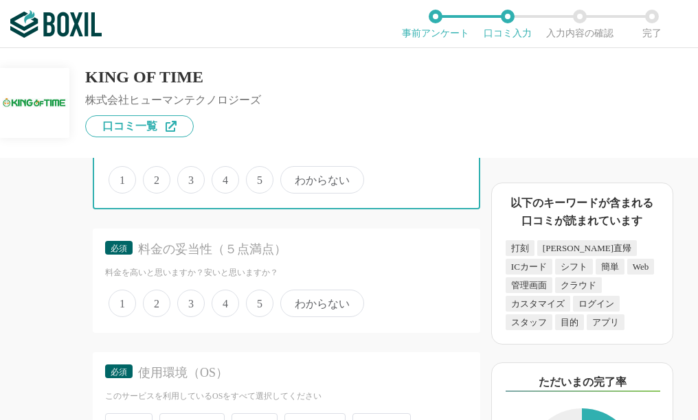
click at [258, 177] on input "5" at bounding box center [253, 172] width 9 height 9
radio input "true"
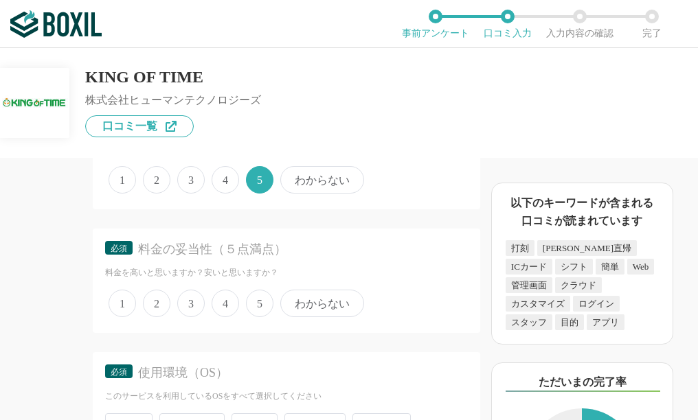
click at [261, 317] on span "5" at bounding box center [259, 303] width 27 height 27
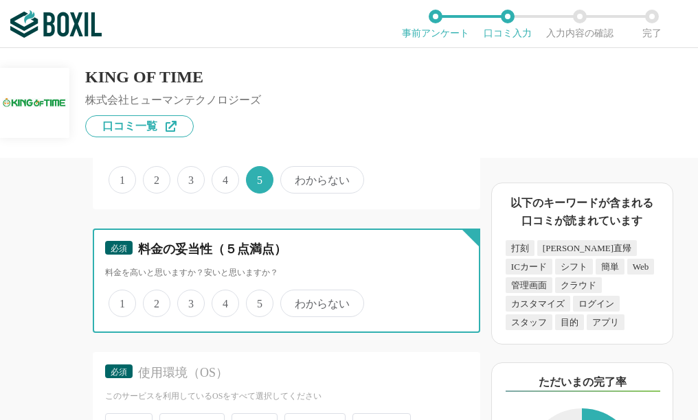
click at [258, 301] on input "5" at bounding box center [253, 296] width 9 height 9
radio input "true"
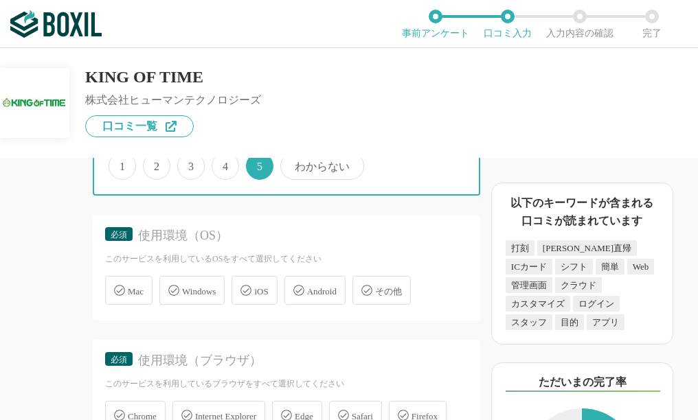
scroll to position [4189, 0]
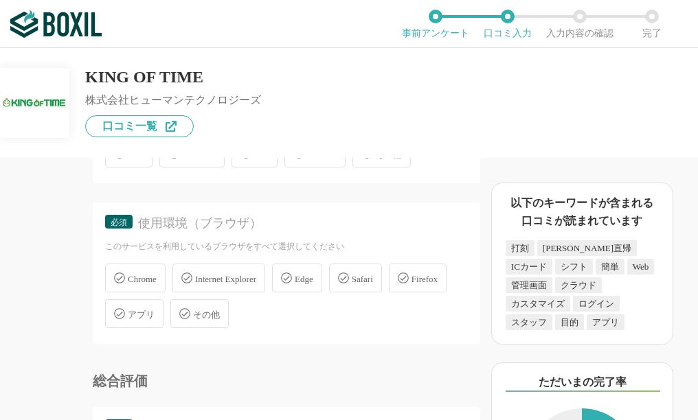
click at [198, 159] on span "Windows" at bounding box center [199, 154] width 34 height 10
click at [171, 150] on input "Windows" at bounding box center [166, 145] width 9 height 9
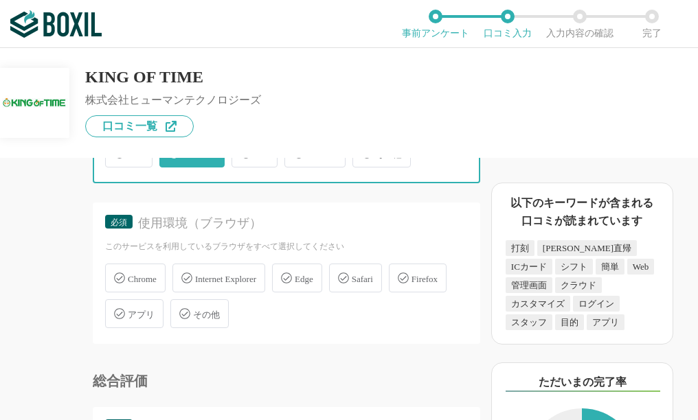
checkbox input "true"
click at [128, 159] on span "Mac" at bounding box center [136, 154] width 16 height 10
click at [117, 150] on input "Mac" at bounding box center [112, 145] width 9 height 9
checkbox input "true"
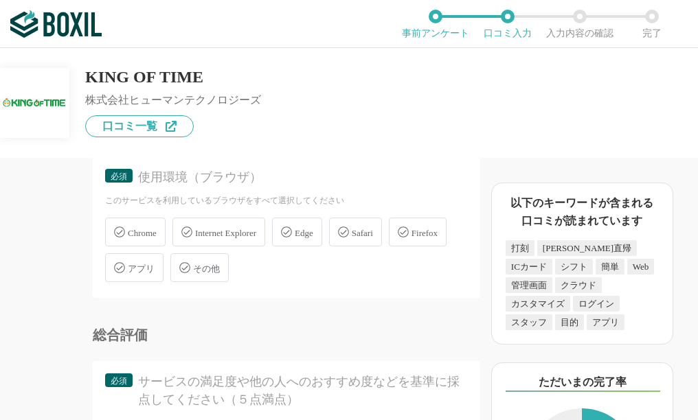
scroll to position [4258, 0]
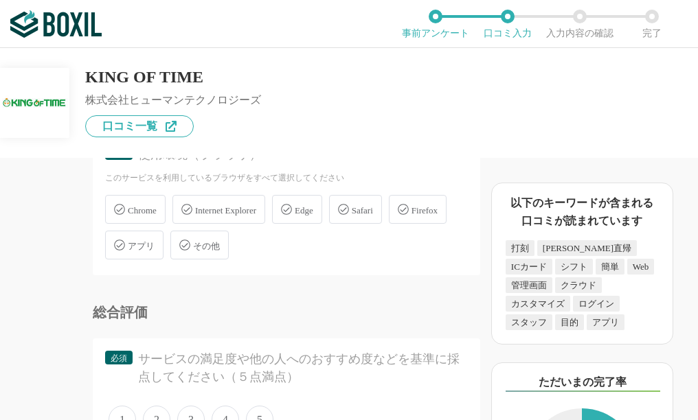
click at [124, 215] on icon at bounding box center [119, 209] width 11 height 11
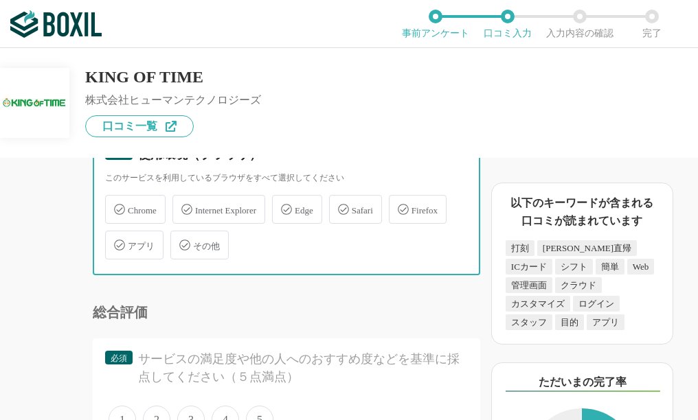
click at [117, 206] on input "Chrome" at bounding box center [112, 201] width 9 height 9
checkbox input "true"
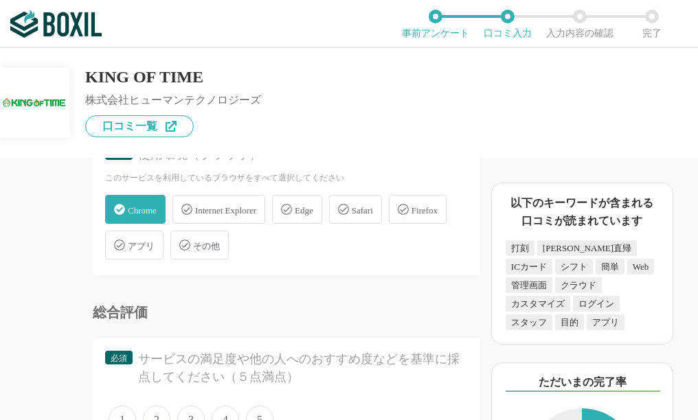
click at [349, 215] on icon at bounding box center [343, 209] width 11 height 11
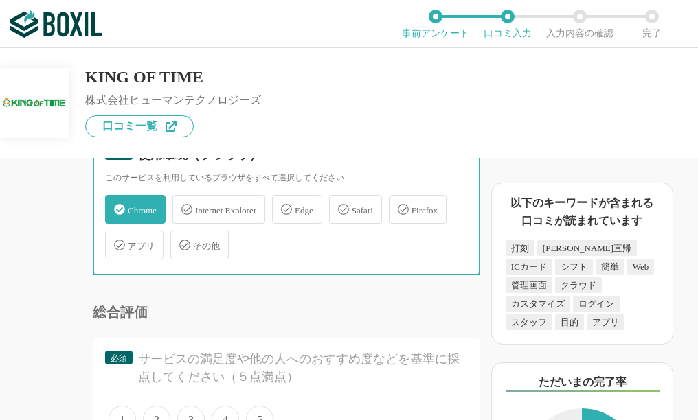
click at [341, 206] on input "Safari" at bounding box center [336, 201] width 9 height 9
checkbox input "true"
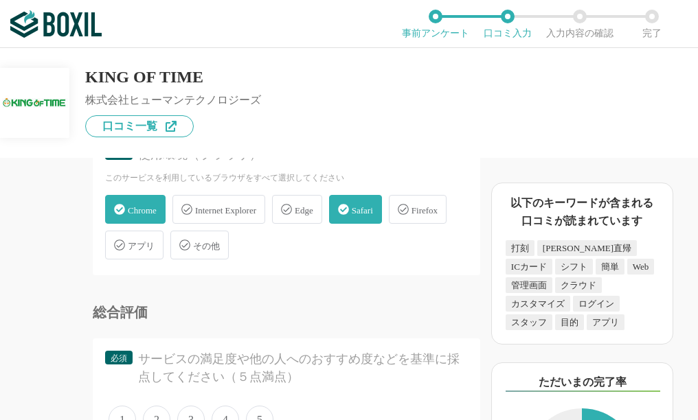
click at [292, 216] on icon at bounding box center [286, 210] width 11 height 11
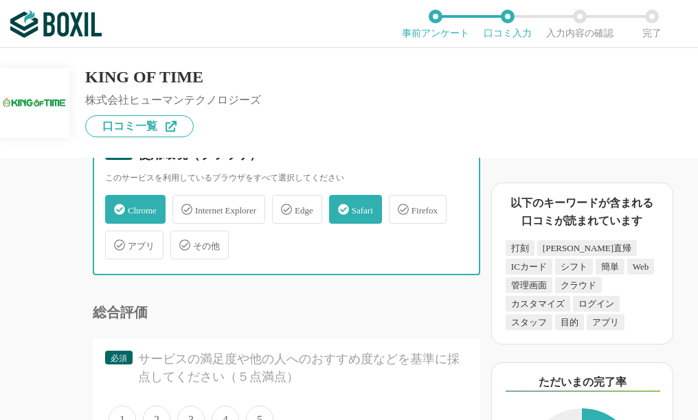
click at [284, 206] on input "Edge" at bounding box center [279, 201] width 9 height 9
checkbox input "true"
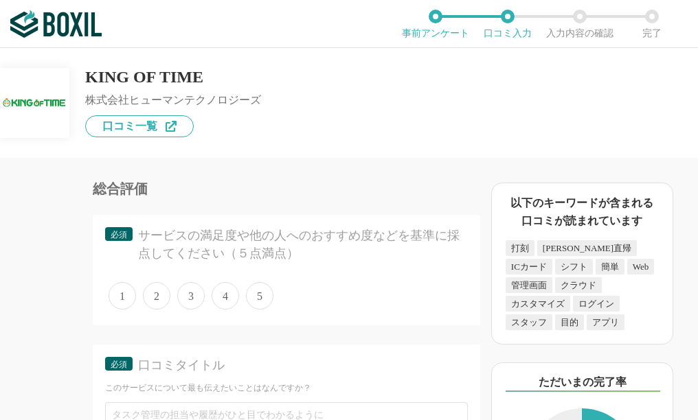
scroll to position [4395, 0]
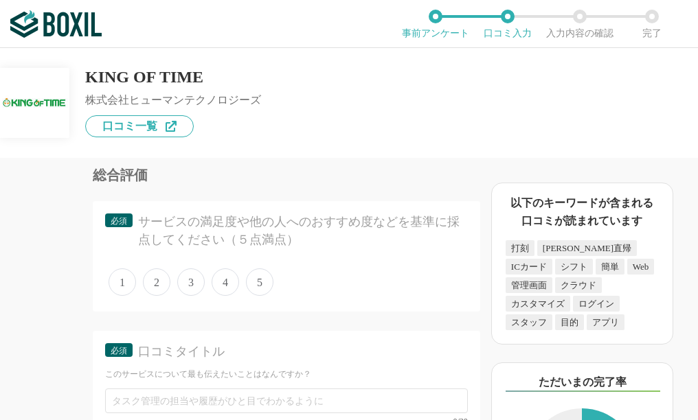
click at [251, 296] on span "5" at bounding box center [259, 282] width 27 height 27
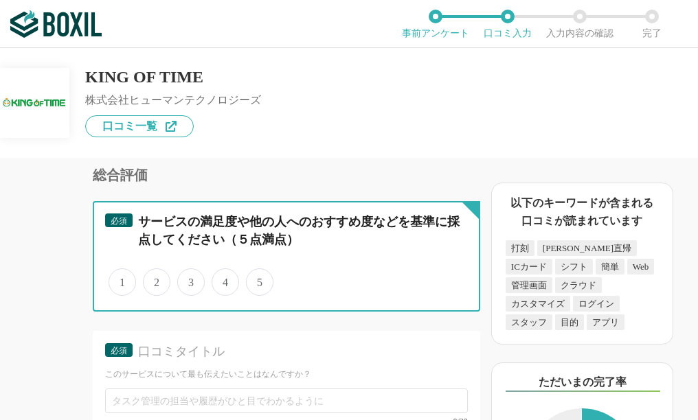
click at [251, 279] on input "5" at bounding box center [253, 275] width 9 height 9
radio input "true"
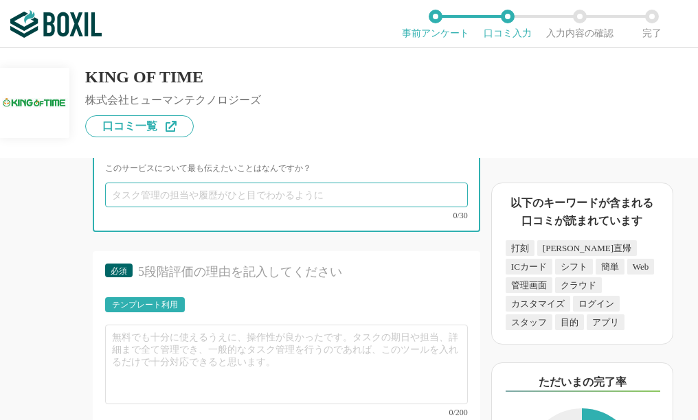
click at [207, 207] on input "text" at bounding box center [286, 195] width 363 height 25
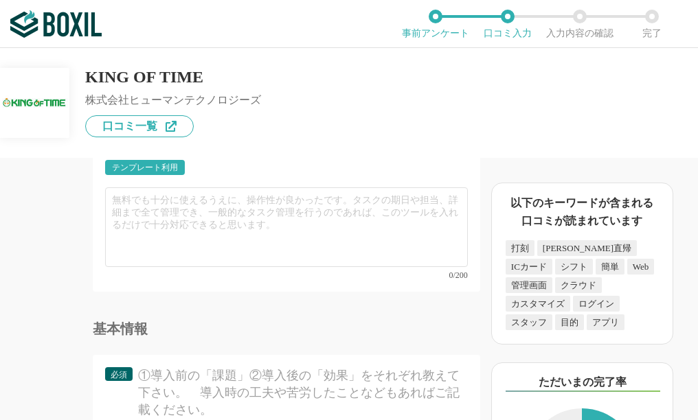
type input "柔軟な設定ができます"
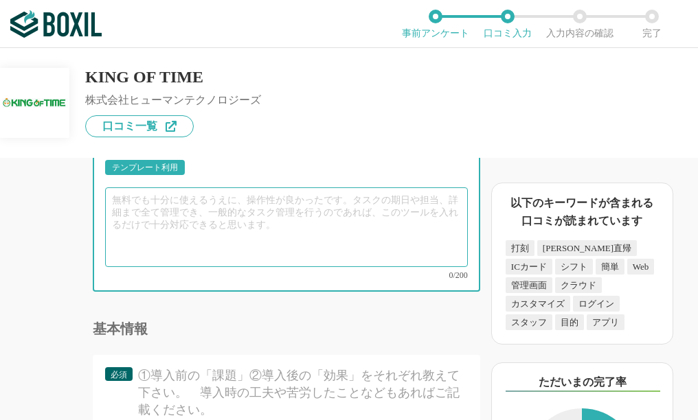
click at [172, 253] on textarea at bounding box center [286, 227] width 363 height 80
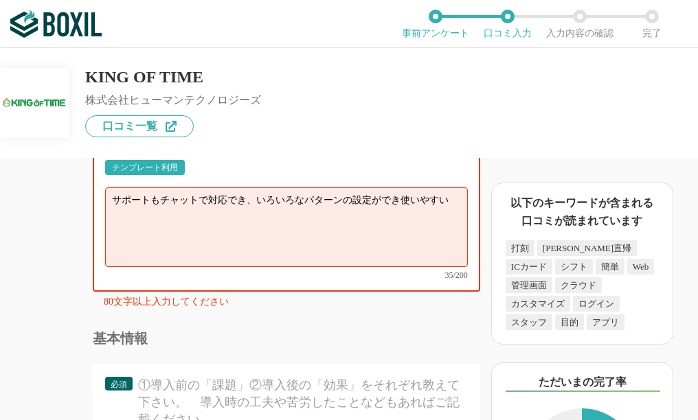
click at [209, 247] on textarea "サポートもチャットで対応でき、いろいろなパターンの設定ができ使いやすい" at bounding box center [286, 227] width 363 height 80
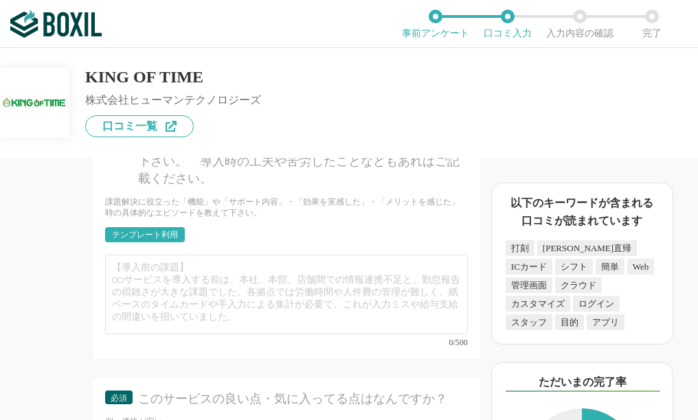
scroll to position [5013, 0]
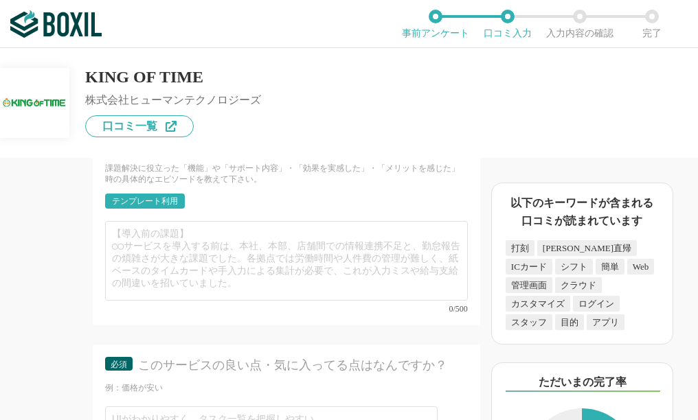
type textarea "サポートもチャットで対応でき、操作も簡単で、いろいろなパターンの設定ができ使いやすい"
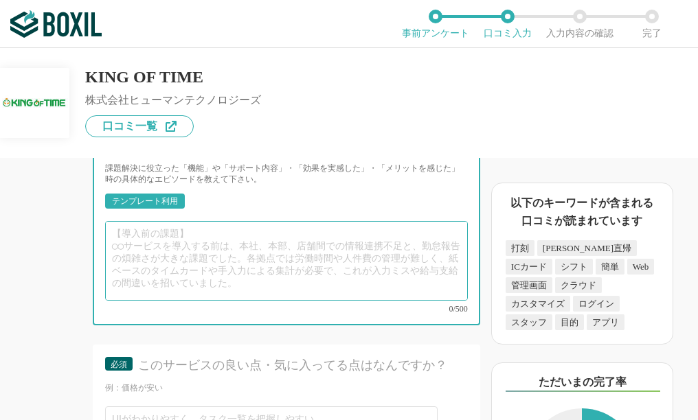
click at [205, 301] on textarea at bounding box center [286, 261] width 363 height 80
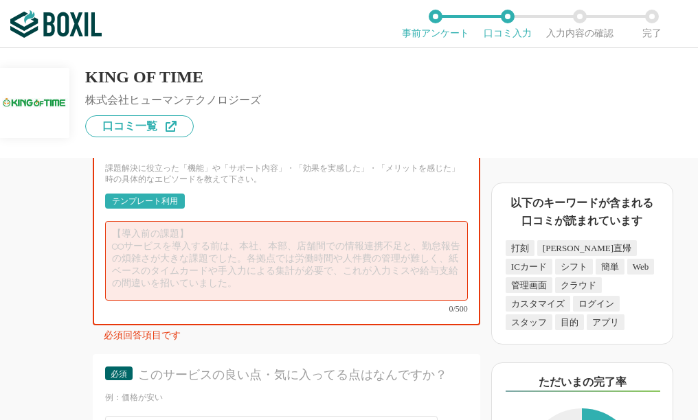
click at [175, 205] on div "テンプレート利用" at bounding box center [145, 201] width 66 height 8
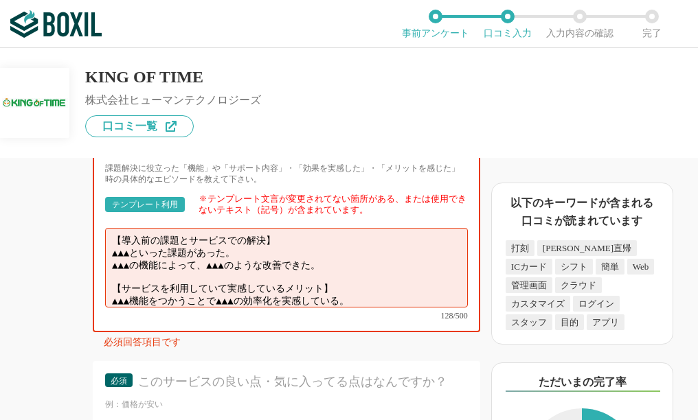
drag, startPoint x: 115, startPoint y: 293, endPoint x: 351, endPoint y: 304, distance: 235.8
click at [351, 304] on textarea "【導入前の課題とサービスでの解決】 ▲▲▲といった課題があった。 ▲▲▲の機能によって、▲▲▲のような改善できた。 【サービスを利用していて実感しているメリッ…" at bounding box center [286, 268] width 363 height 80
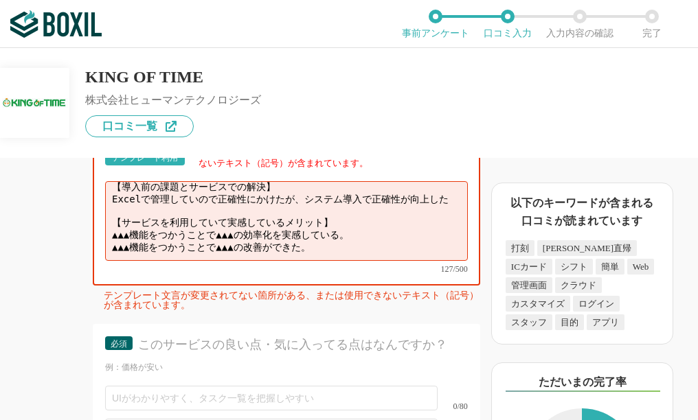
scroll to position [5082, 0]
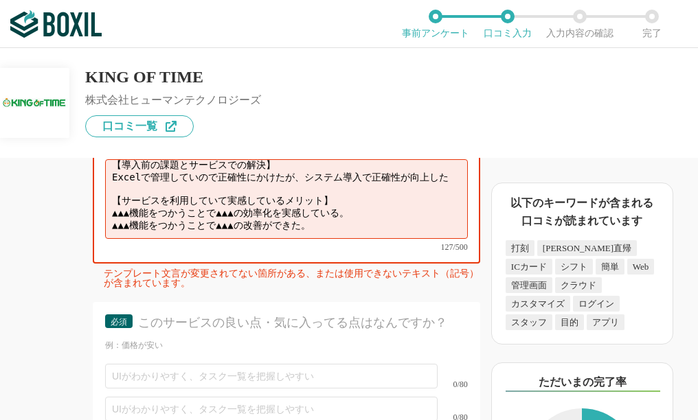
drag, startPoint x: 111, startPoint y: 255, endPoint x: 139, endPoint y: 251, distance: 27.7
click at [139, 239] on textarea "【導入前の課題とサービスでの解決】 Excelで管理していので正確性にかけたが、システム導入で正確性が向上した 【サービスを利用していて実感しているメリット】…" at bounding box center [286, 199] width 363 height 80
drag, startPoint x: 219, startPoint y: 251, endPoint x: 250, endPoint y: 247, distance: 31.1
click at [250, 239] on textarea "【導入前の課題とサービスでの解決】 Excelで管理していので正確性にかけたが、システム導入で正確性が向上した 【サービスを利用していて実感しているメリット】…" at bounding box center [286, 199] width 363 height 80
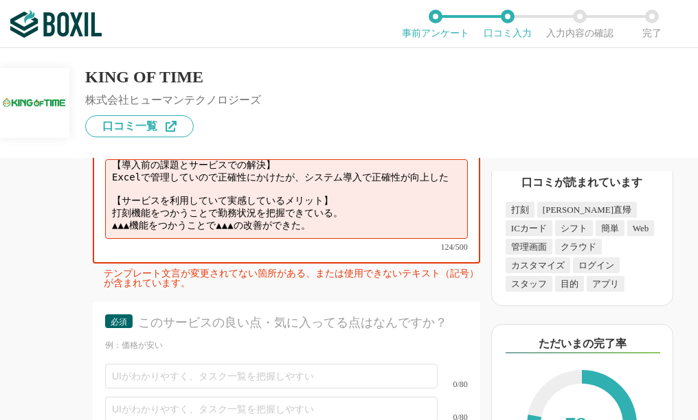
scroll to position [69, 0]
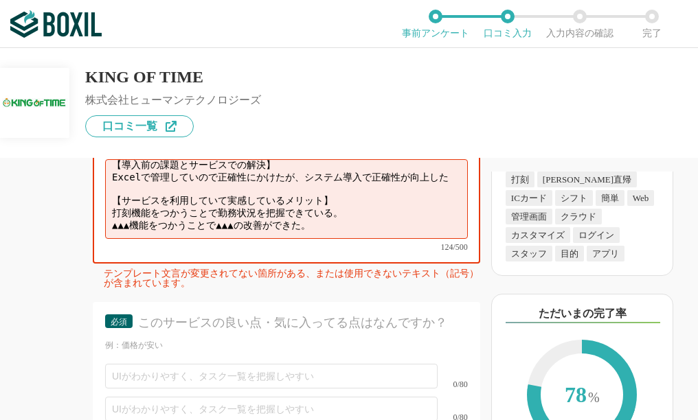
drag, startPoint x: 113, startPoint y: 266, endPoint x: 321, endPoint y: 267, distance: 208.8
click at [321, 239] on textarea "【導入前の課題とサービスでの解決】 Excelで管理していので正確性にかけたが、システム導入で正確性が向上した 【サービスを利用していて実感しているメリット】…" at bounding box center [286, 199] width 363 height 80
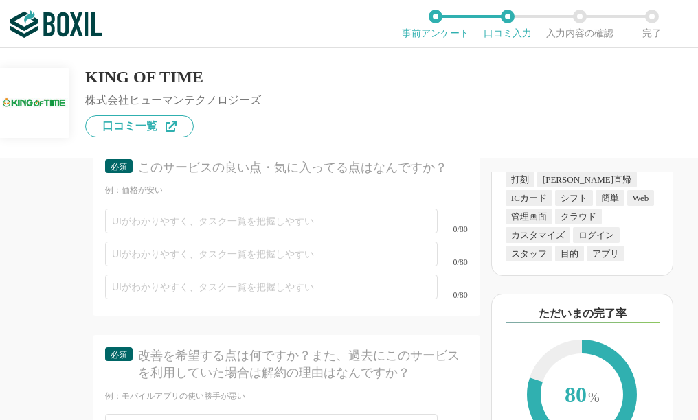
scroll to position [5219, 0]
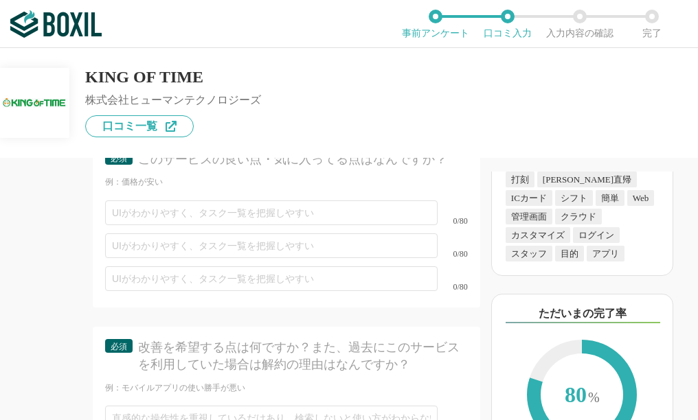
type textarea "【導入前の課題とサービスでの解決】 Excelで管理していので正確性にかけたが、システム導入で正確性が向上した 【サービスを利用していて実感しているメリット】…"
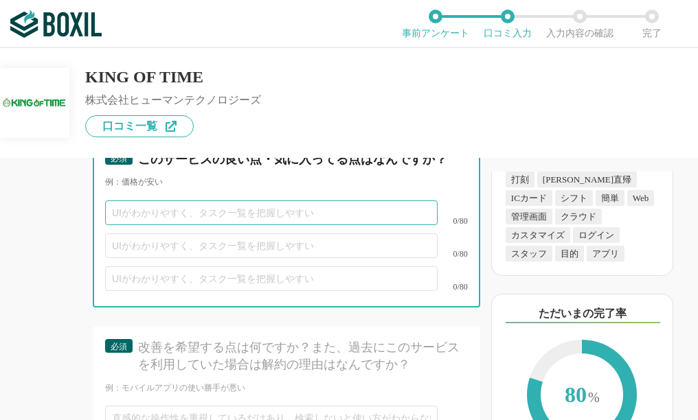
click at [151, 225] on input "text" at bounding box center [271, 213] width 332 height 25
type input "サポートがチャットで使いやすい"
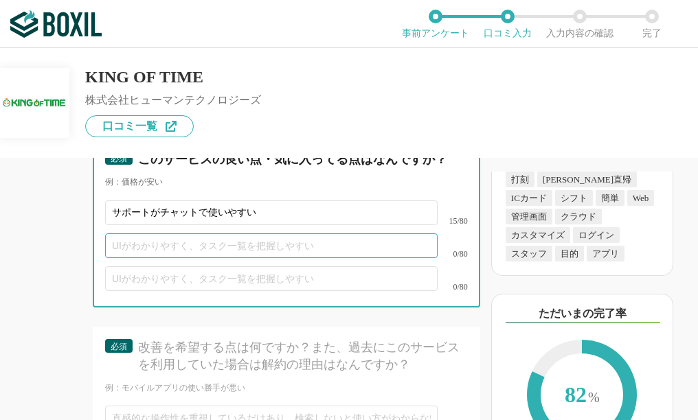
click at [228, 258] on input "text" at bounding box center [271, 245] width 332 height 25
type input "柔軟な設定ができる"
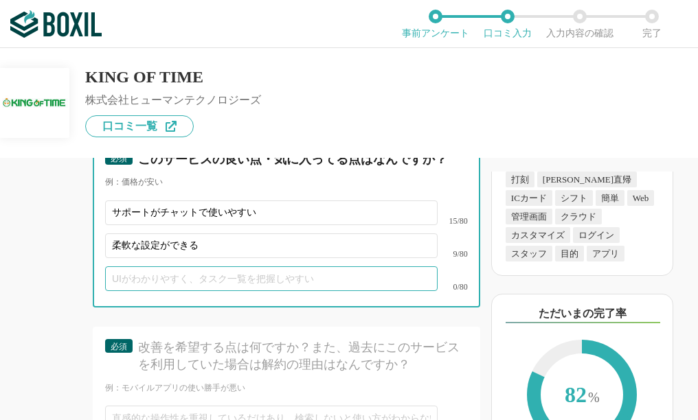
click at [198, 291] on input "text" at bounding box center [271, 278] width 332 height 25
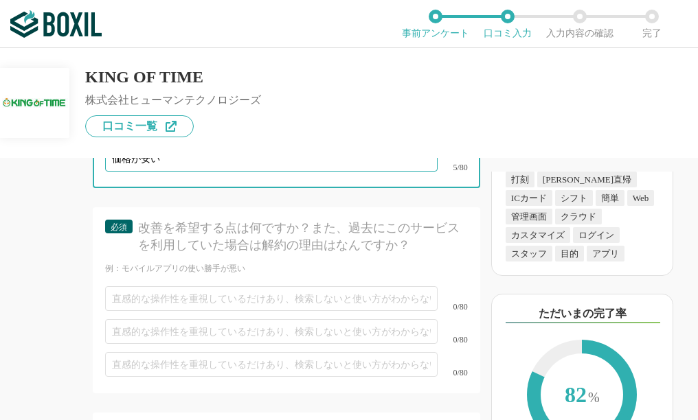
scroll to position [5356, 0]
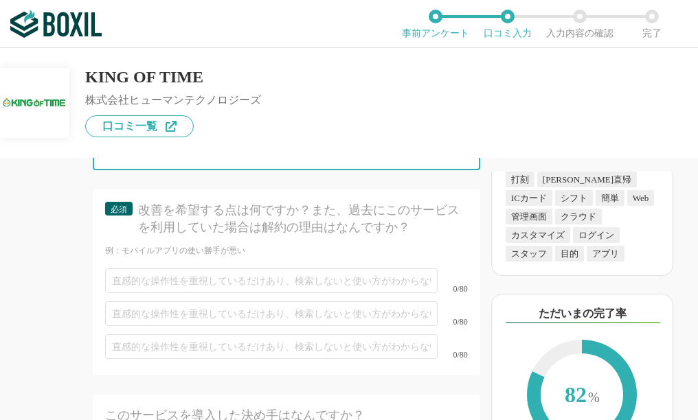
type input "価格が安い"
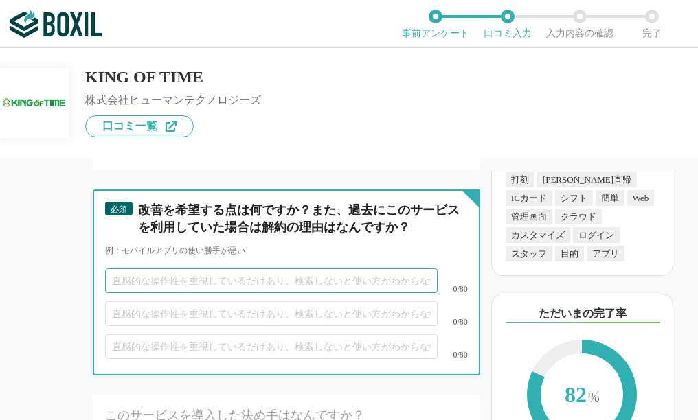
click at [176, 293] on input "text" at bounding box center [271, 281] width 332 height 25
type input "ぱ"
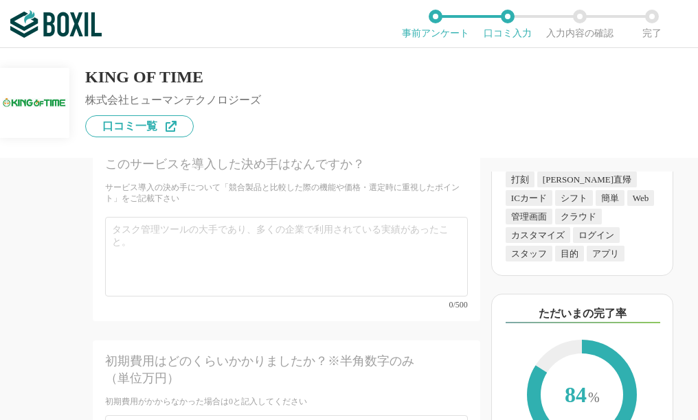
scroll to position [5631, 0]
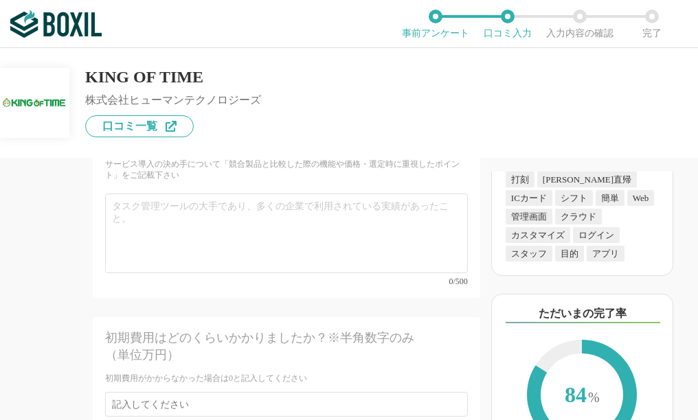
type input "スケジュールパターンの登録がわかりにくい"
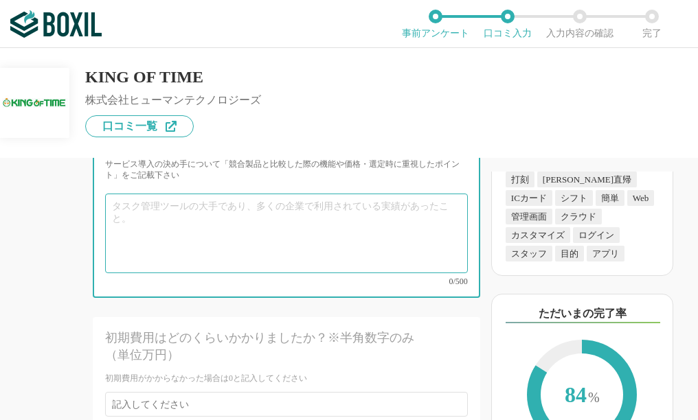
click at [183, 247] on textarea at bounding box center [286, 234] width 363 height 80
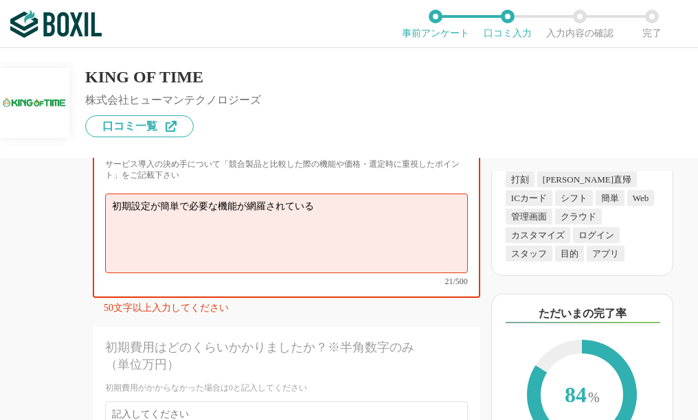
click at [190, 239] on textarea "初期設定が簡単で必要な機能が網羅されている" at bounding box center [286, 234] width 363 height 80
click at [439, 238] on textarea "初期設定が簡単で必要な機能が網羅されている。内容にたいして価格も安価" at bounding box center [286, 234] width 363 height 80
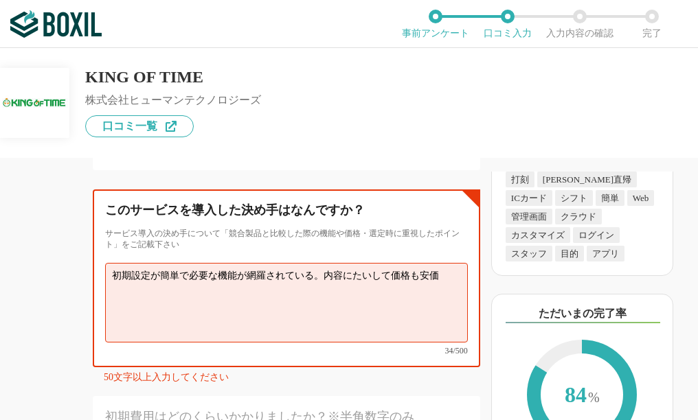
scroll to position [5562, 0]
click at [323, 308] on textarea "初期設定が簡単で必要な機能が網羅されている。内容にたいして価格も安価" at bounding box center [286, 302] width 363 height 80
click at [441, 306] on textarea "初期設定が簡単で必要な機能が網羅されている。内容にたいして価格も安価" at bounding box center [286, 302] width 363 height 80
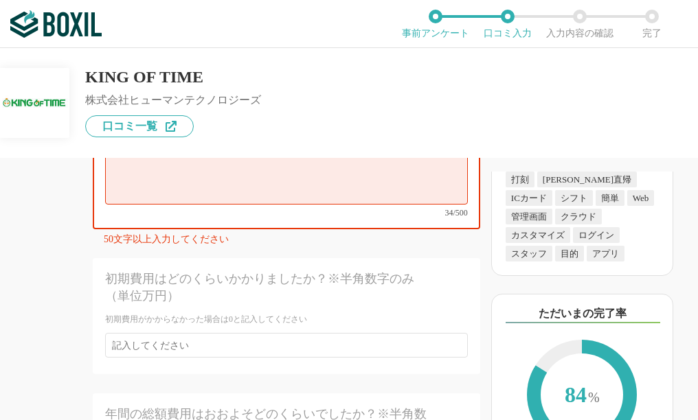
click at [187, 172] on textarea "初期設定が簡単で必要な機能が網羅されている。内容にたいして価格も安価" at bounding box center [286, 165] width 363 height 80
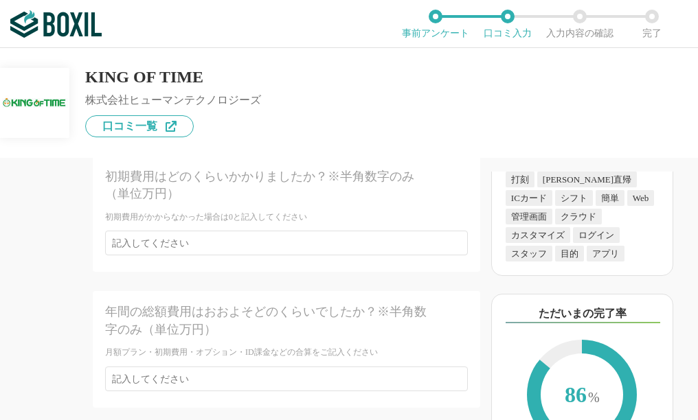
scroll to position [5768, 0]
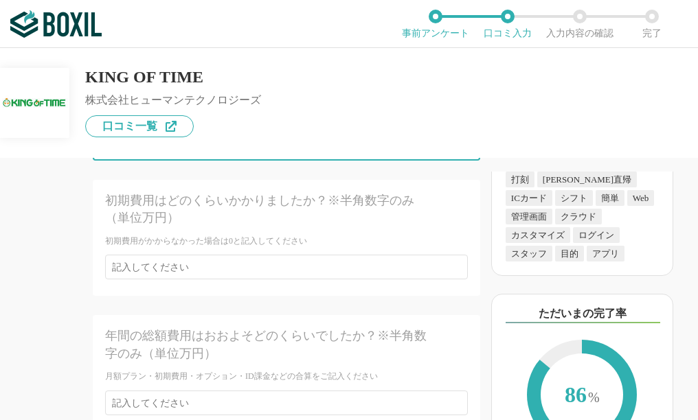
type textarea "初期設定が簡単で工数もかからず、パターンや休暇管理、アラートなど当社に必要な機能が網羅されている。内容にたいして価格も安価"
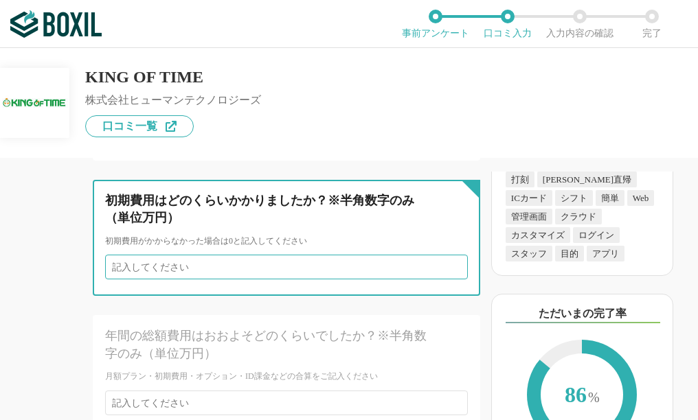
click at [209, 279] on input "number" at bounding box center [286, 267] width 363 height 25
type input "0"
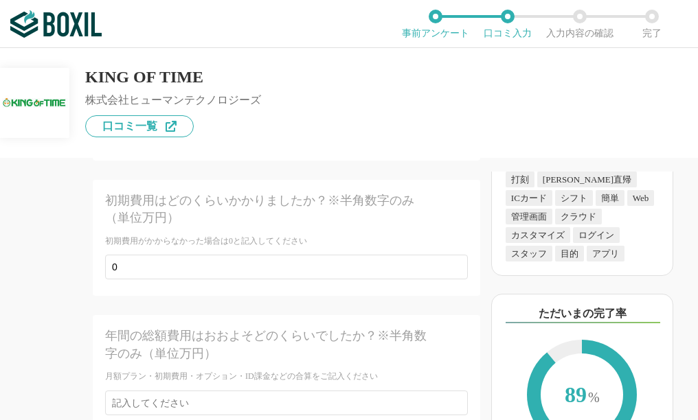
click at [253, 362] on div "年間の総額費用はおおよそどのくらいでしたか？※半角数字のみ（単位万円）" at bounding box center [268, 345] width 326 height 34
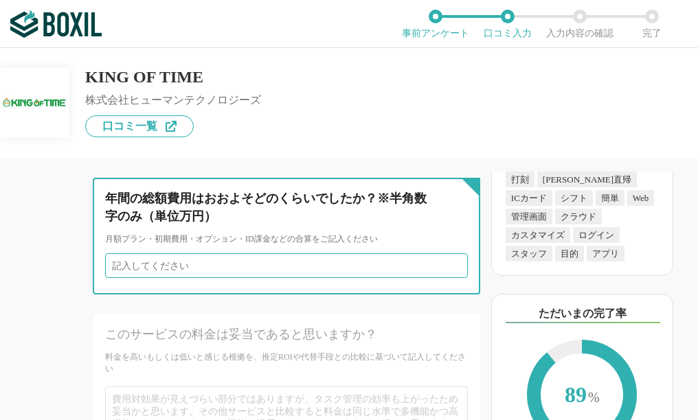
click at [247, 278] on input "number" at bounding box center [286, 265] width 363 height 25
type input "12"
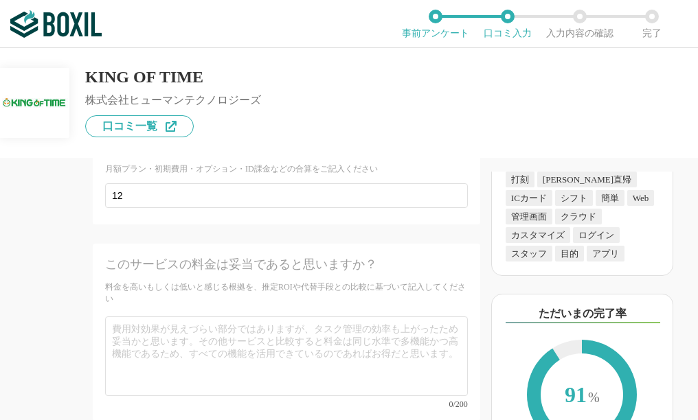
scroll to position [6043, 0]
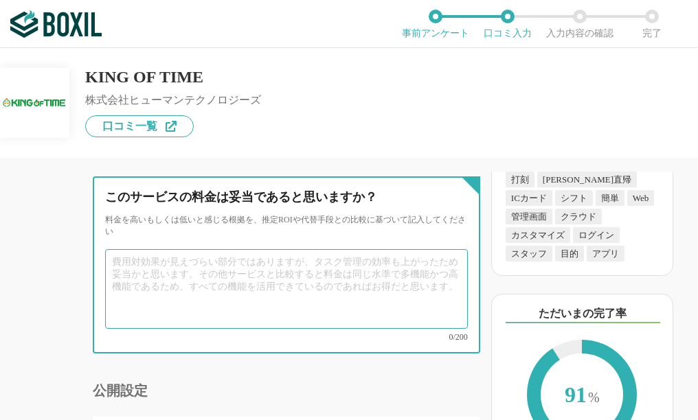
click at [236, 282] on textarea at bounding box center [286, 289] width 363 height 80
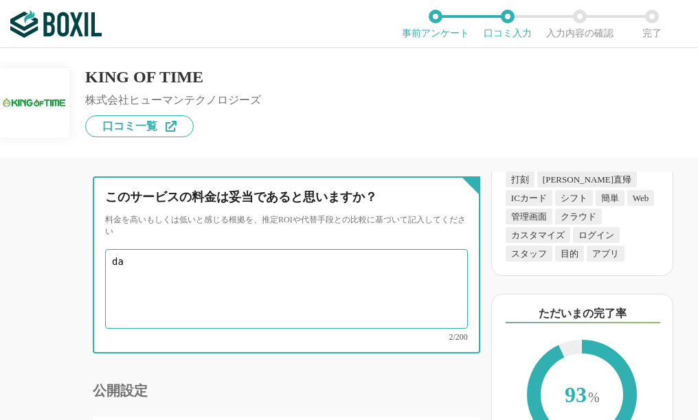
type textarea "d"
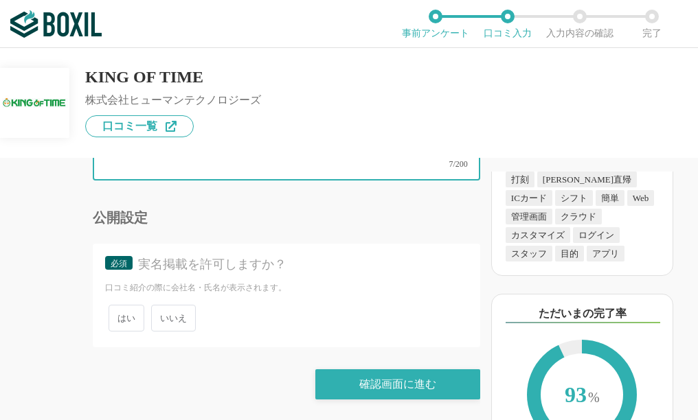
scroll to position [6235, 0]
type textarea "妥当と思います"
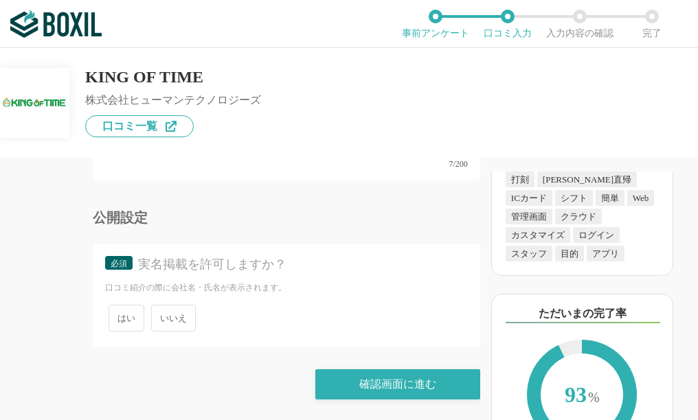
click at [172, 321] on span "いいえ" at bounding box center [173, 318] width 45 height 27
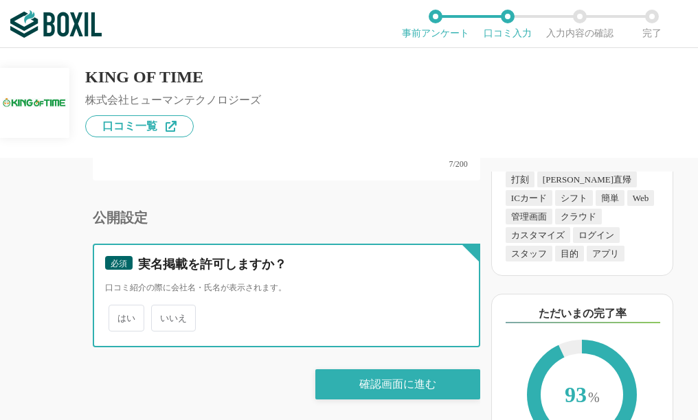
click at [163, 316] on input "いいえ" at bounding box center [159, 311] width 9 height 9
radio input "true"
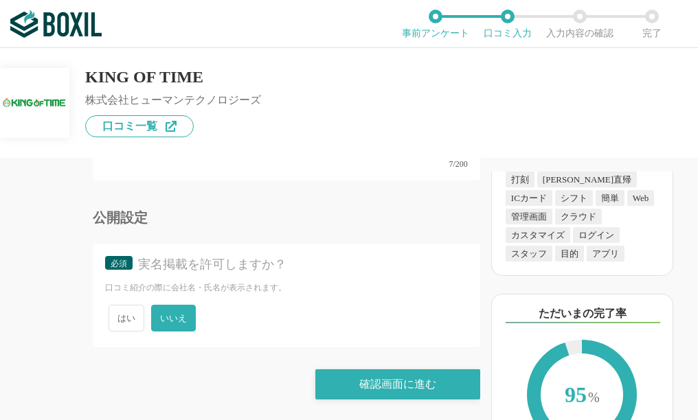
click at [168, 324] on span "いいえ" at bounding box center [173, 318] width 45 height 27
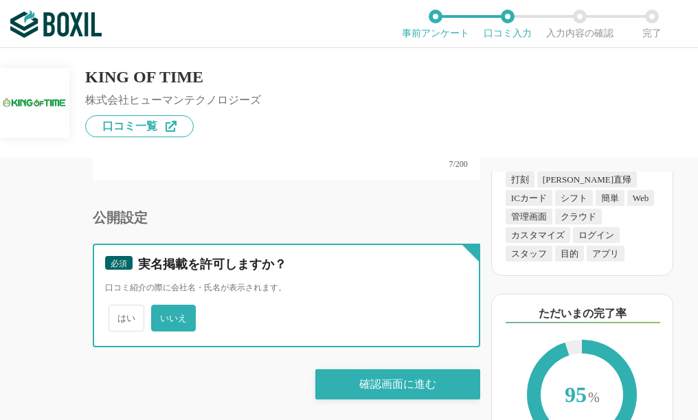
click at [163, 316] on input "いいえ" at bounding box center [159, 311] width 9 height 9
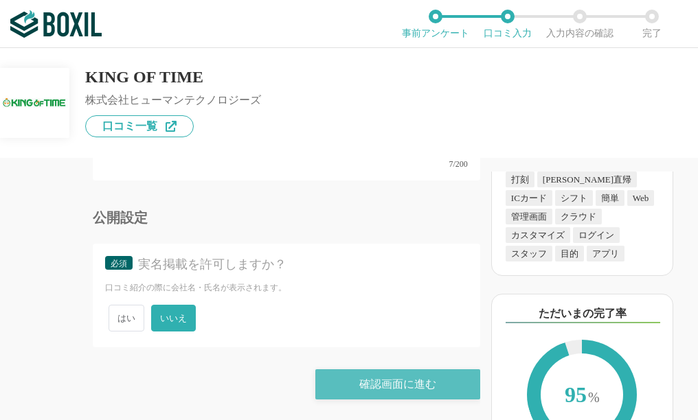
click at [387, 389] on div "確認画面に進む" at bounding box center [397, 384] width 165 height 30
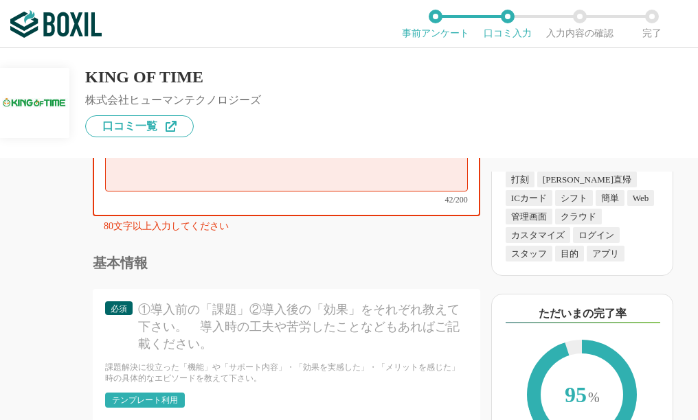
scroll to position [4745, 0]
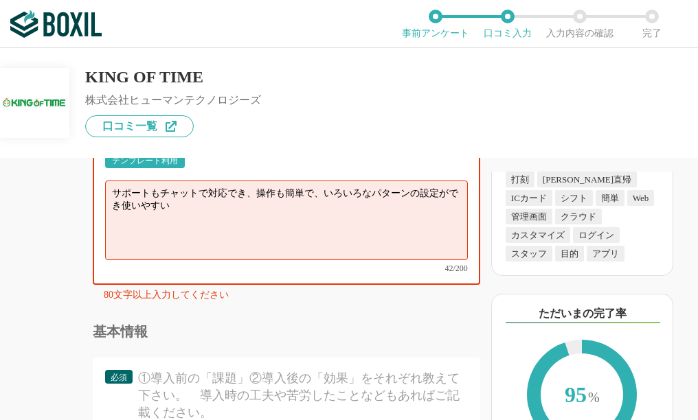
click at [165, 165] on div "テンプレート利用" at bounding box center [145, 161] width 66 height 8
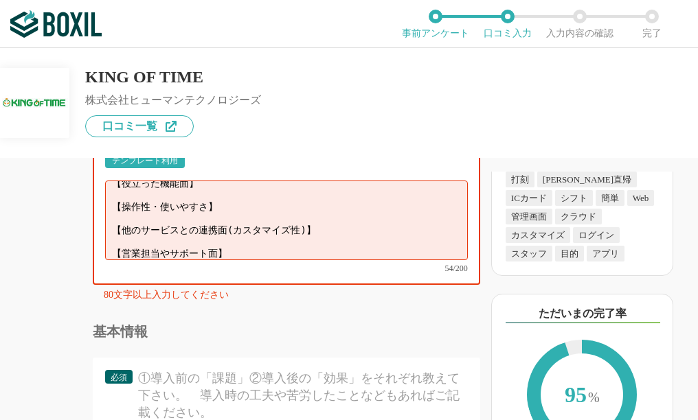
scroll to position [0, 0]
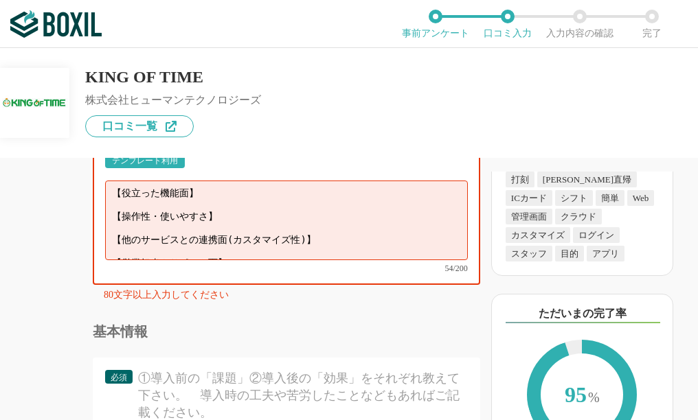
click at [203, 243] on textarea "【役立った機能面】 【操作性・使いやすさ】 【他のサービスとの連携面(カスタマイズ性)】 【営業担当やサポート面】" at bounding box center [286, 221] width 363 height 80
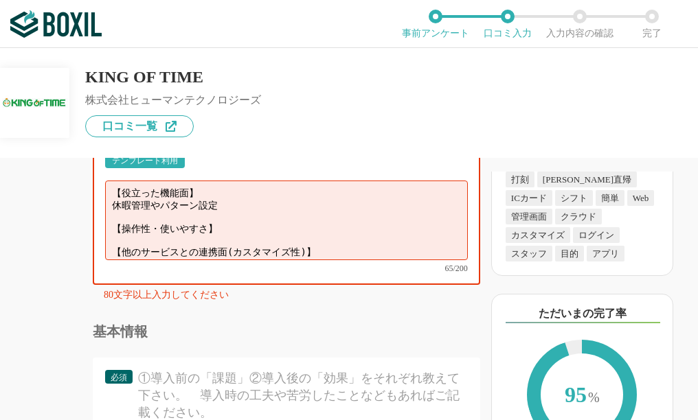
click at [245, 260] on textarea "【役立った機能面】 休暇管理やパターン設定 【操作性・使いやすさ】 【他のサービスとの連携面(カスタマイズ性)】 【営業担当やサポート面】" at bounding box center [286, 221] width 363 height 80
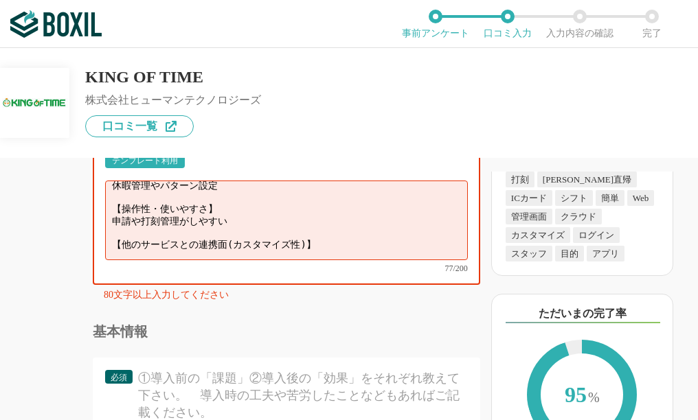
scroll to position [29, 0]
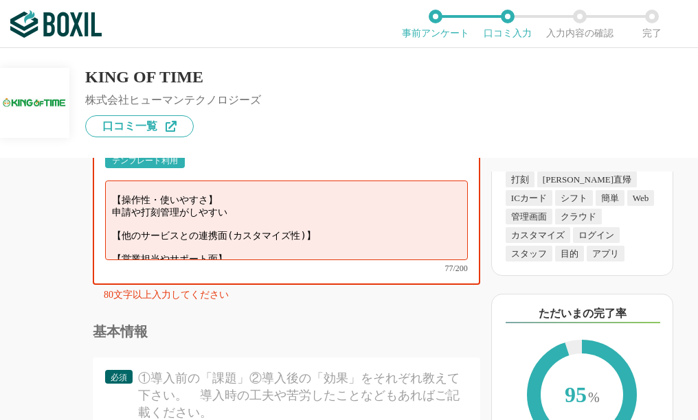
click at [321, 260] on textarea "【役立った機能面】 休暇管理やパターン設定 【操作性・使いやすさ】 申請や打刻管理がしやすい 【他のサービスとの連携面(カスタマイズ性)】 【営業担当やサポー…" at bounding box center [286, 221] width 363 height 80
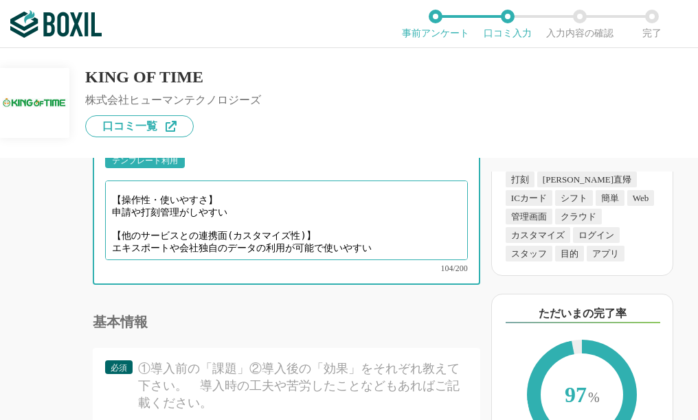
scroll to position [38, 0]
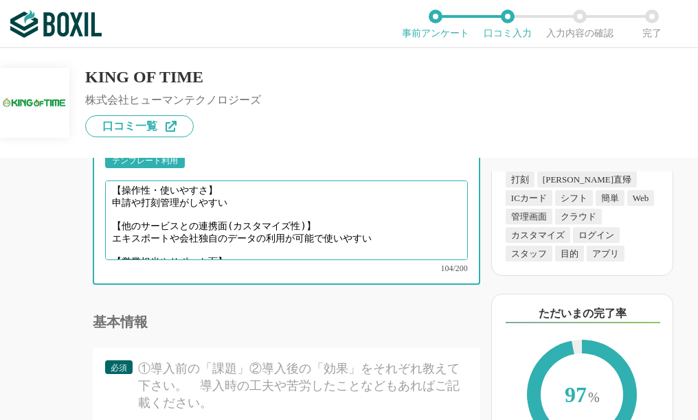
click at [253, 260] on textarea "【役立った機能面】 休暇管理やパターン設定 【操作性・使いやすさ】 申請や打刻管理がしやすい 【他のサービスとの連携面(カスタマイズ性)】 エキスポートや会社…" at bounding box center [286, 221] width 363 height 80
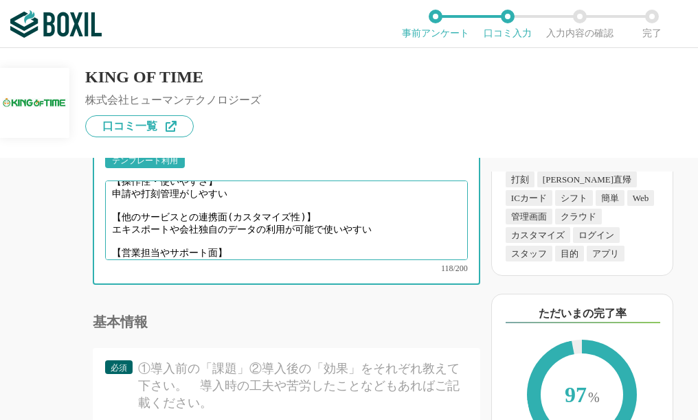
scroll to position [48, 0]
drag, startPoint x: 197, startPoint y: 291, endPoint x: 295, endPoint y: 291, distance: 97.5
click at [295, 260] on textarea "【役立った機能面】 休暇管理やパターン設定 【操作性・使いやすさ】 申請や打刻管理がしやすい 【他のサービスとの連携面(カスタマイズ性)】 エキスポートや会社…" at bounding box center [286, 221] width 363 height 80
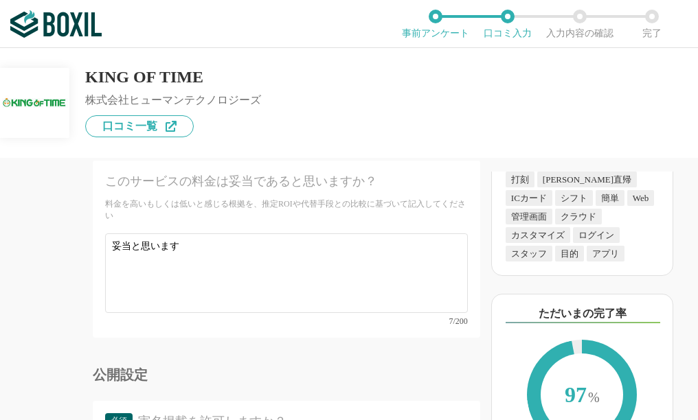
scroll to position [6225, 0]
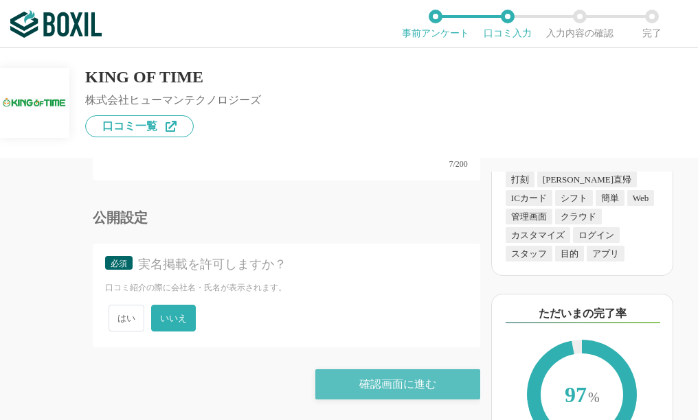
type textarea "【役立った機能面】 休暇管理やパターン設定 【操作性・使いやすさ】 申請や打刻管理がしやすい 【他のサービスとの連携面(カスタマイズ性)】 エキスポートや会社…"
click at [355, 382] on div "確認画面に進む" at bounding box center [397, 384] width 165 height 30
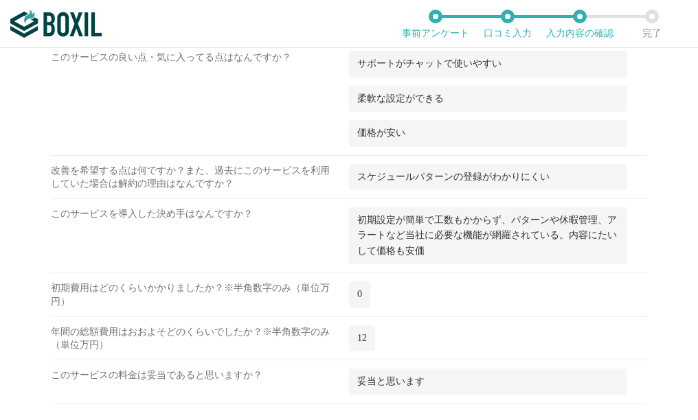
scroll to position [2417, 0]
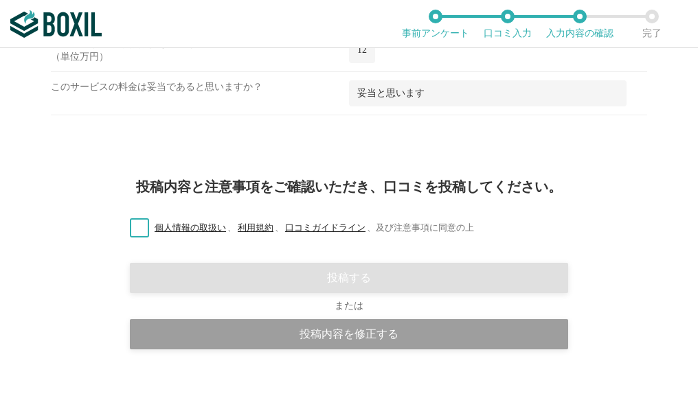
click at [140, 231] on label "個人情報の取扱い 、 利用規約 、 口コミガイドライン 、 及び注意事項に同意の上" at bounding box center [296, 228] width 355 height 14
click at [0, 0] on input "個人情報の取扱い 、 利用規約 、 口コミガイドライン 、 及び注意事項に同意の上" at bounding box center [0, 0] width 0 height 0
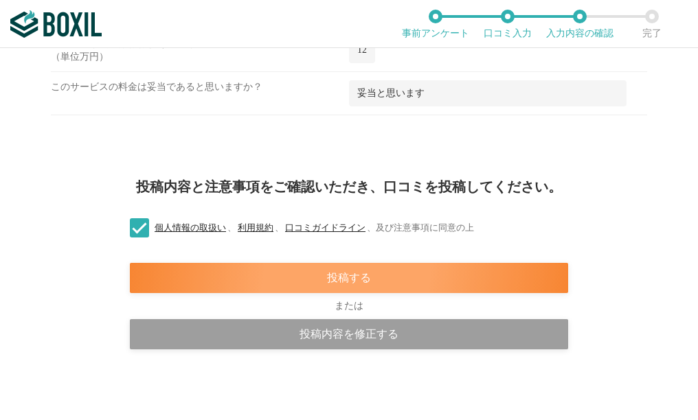
click at [283, 275] on div "投稿する" at bounding box center [349, 278] width 438 height 30
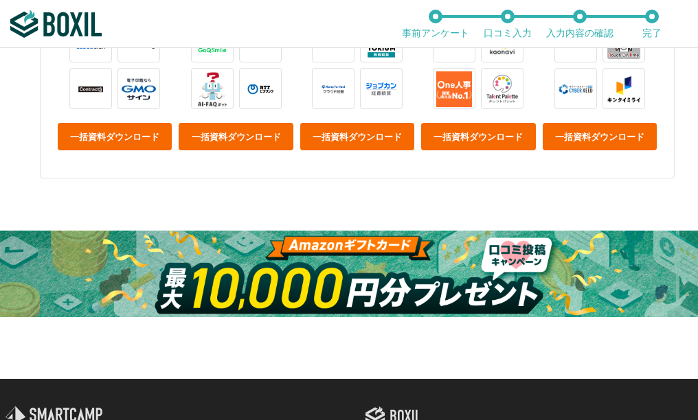
scroll to position [755, 0]
